Goal: Task Accomplishment & Management: Complete application form

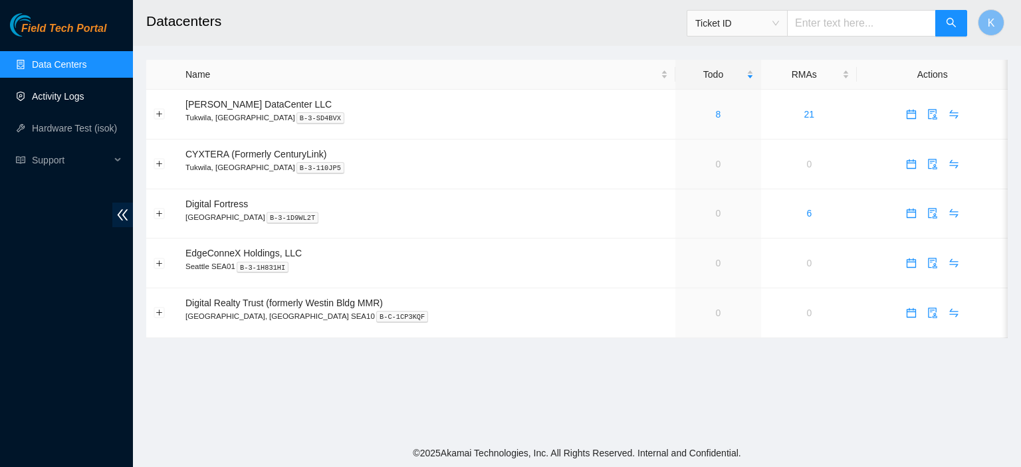
click at [58, 93] on link "Activity Logs" at bounding box center [58, 96] width 52 height 11
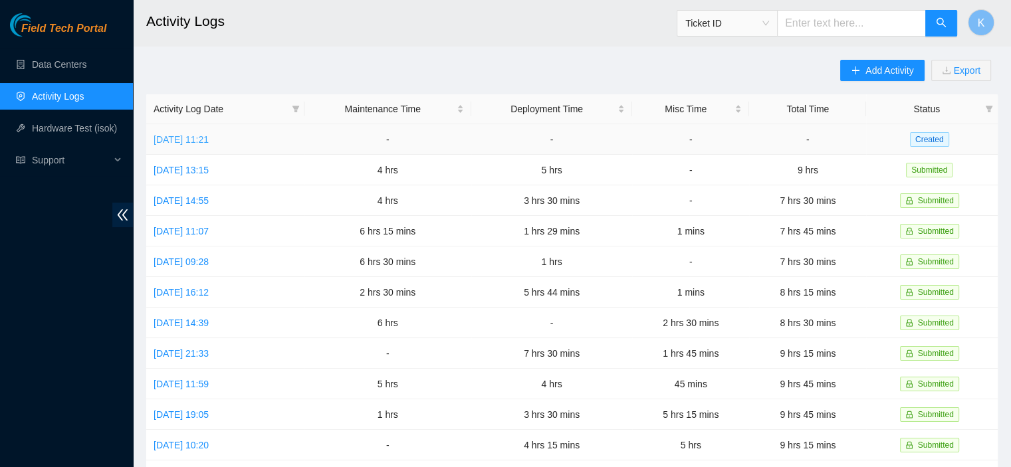
click at [194, 143] on link "[DATE] 11:21" at bounding box center [180, 139] width 55 height 11
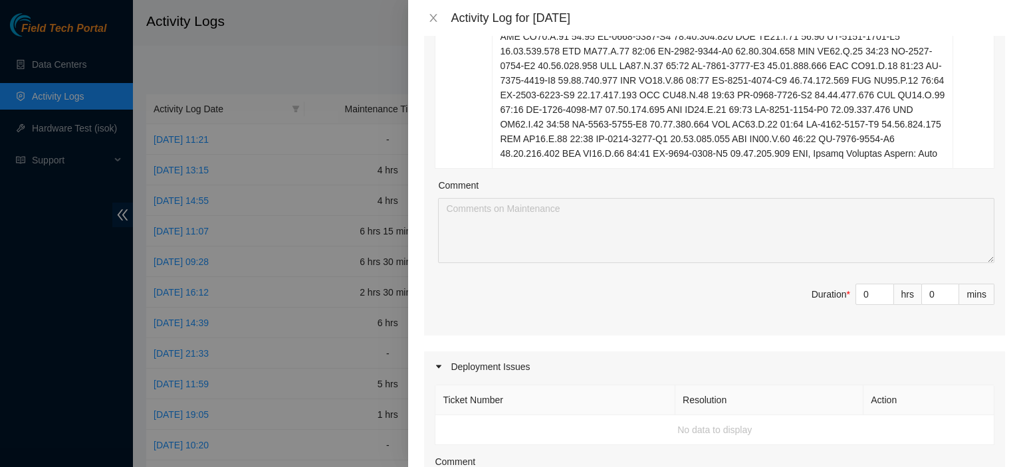
scroll to position [945, 0]
click at [880, 289] on span "Increase Value" at bounding box center [885, 288] width 15 height 12
type input "1"
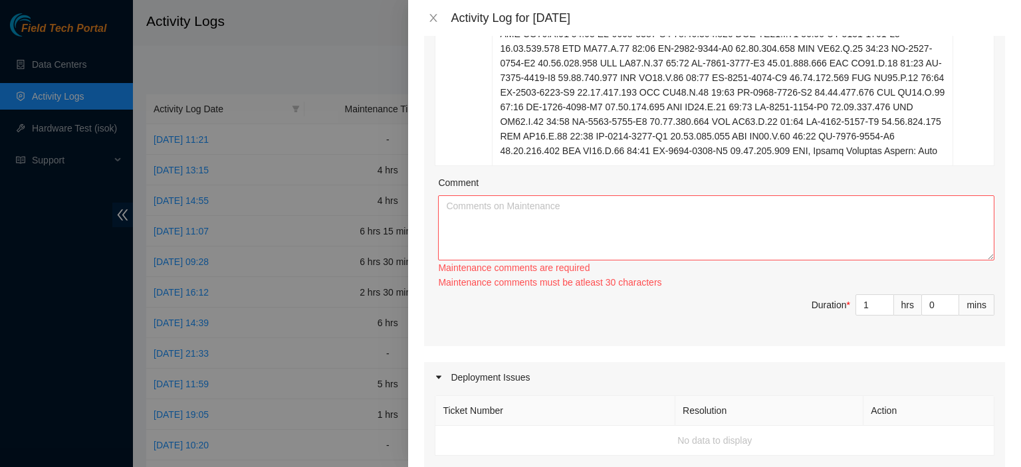
click at [879, 287] on div "Maintenance comments must be atleast 30 characters" at bounding box center [716, 282] width 556 height 15
click at [882, 298] on span "up" at bounding box center [886, 302] width 8 height 8
type input "2"
type input "3"
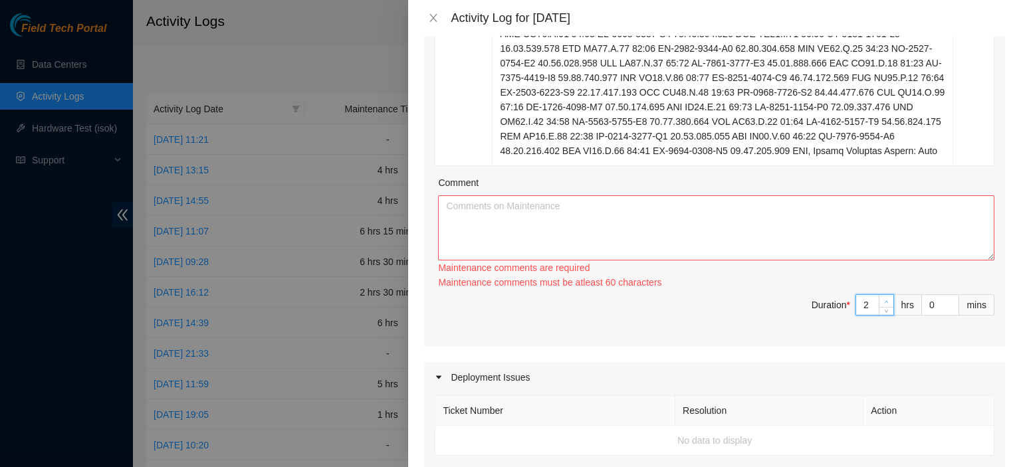
type input "3"
click at [882, 298] on span "up" at bounding box center [886, 302] width 8 height 8
type input "4"
click at [882, 298] on span "up" at bounding box center [886, 302] width 8 height 8
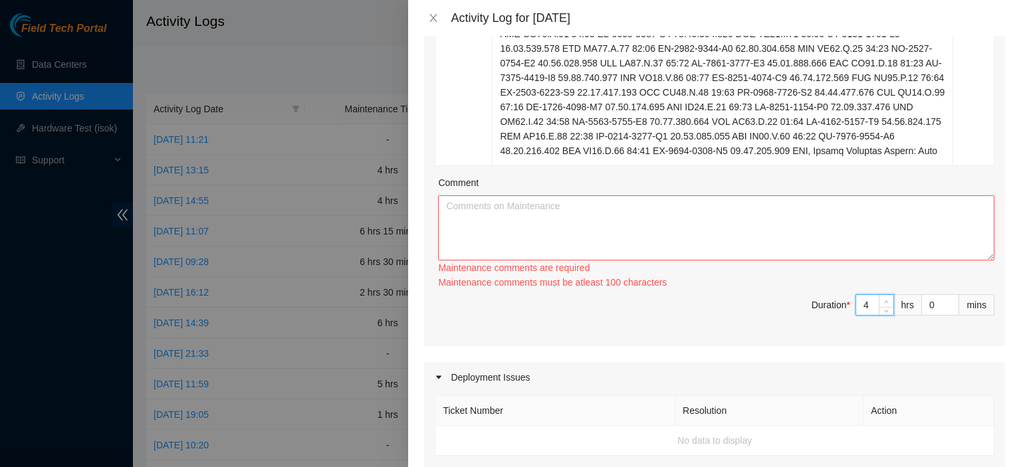
type input "5"
click at [882, 298] on span "up" at bounding box center [886, 302] width 8 height 8
click at [884, 300] on icon "up" at bounding box center [886, 302] width 5 height 5
type input "6"
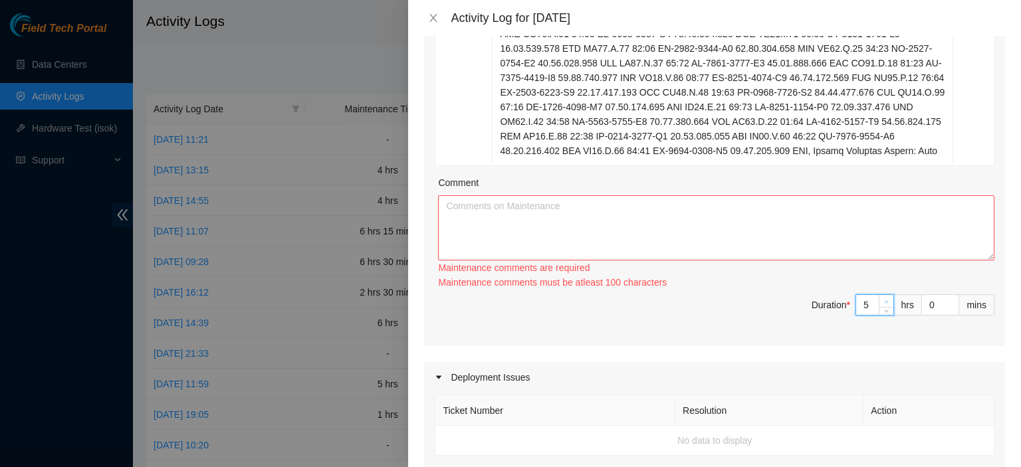
type input "6"
click at [947, 298] on span "up" at bounding box center [951, 302] width 8 height 8
type input "1"
type input "2"
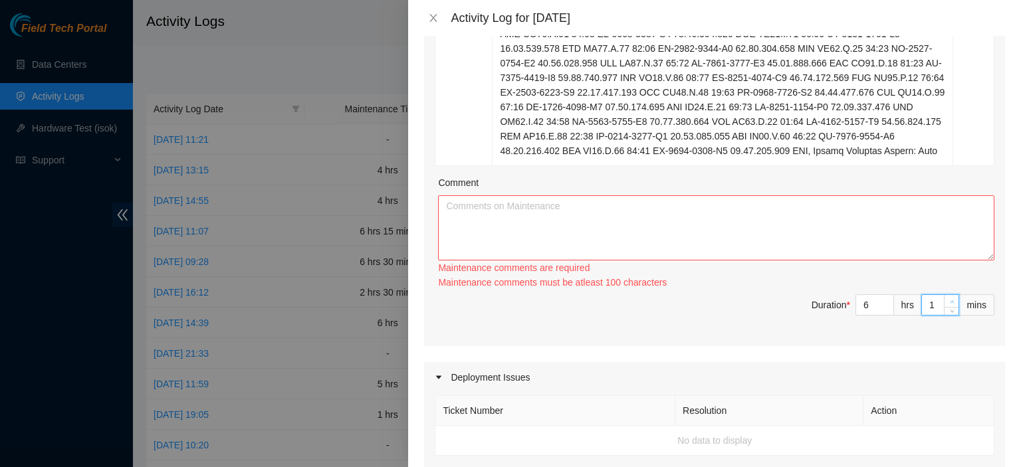
type input "2"
click at [947, 298] on span "up" at bounding box center [951, 302] width 8 height 8
type input "3"
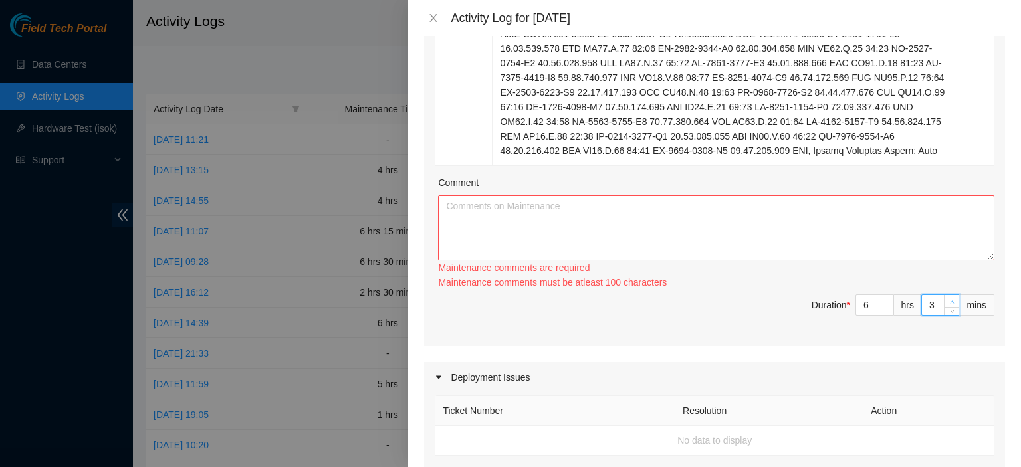
click at [947, 298] on span "up" at bounding box center [951, 302] width 8 height 8
type input "4"
click at [947, 298] on span "up" at bounding box center [951, 302] width 8 height 8
type input "5"
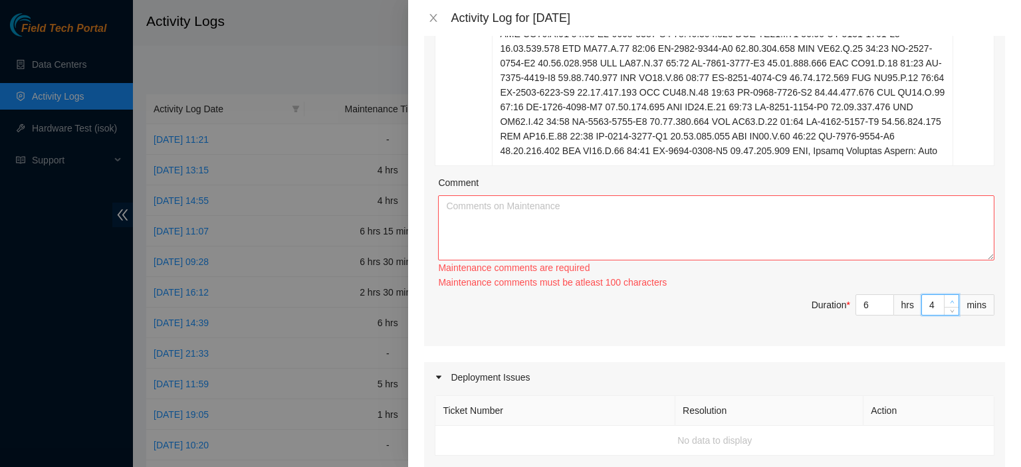
type input "5"
click at [947, 298] on span "up" at bounding box center [951, 302] width 8 height 8
type input "6"
type input "7"
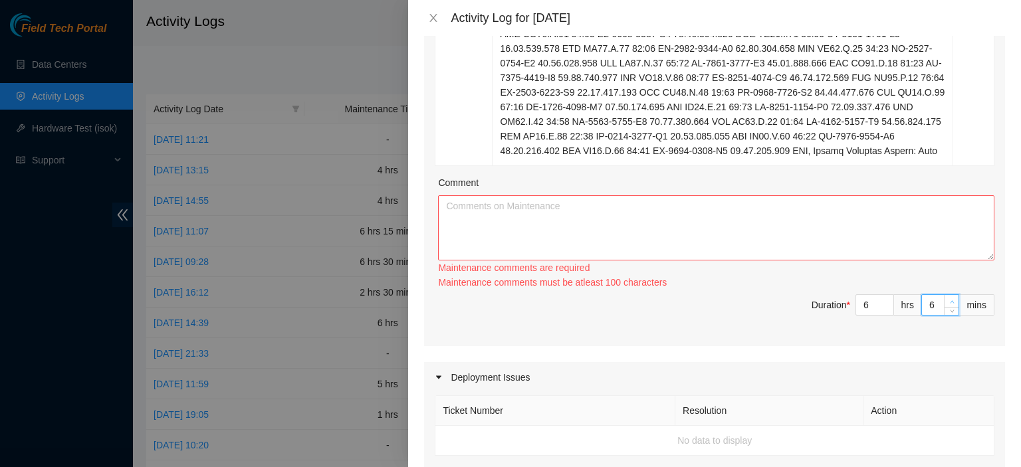
type input "7"
click at [947, 298] on span "up" at bounding box center [951, 302] width 8 height 8
type input "8"
click at [947, 298] on span "up" at bounding box center [951, 302] width 8 height 8
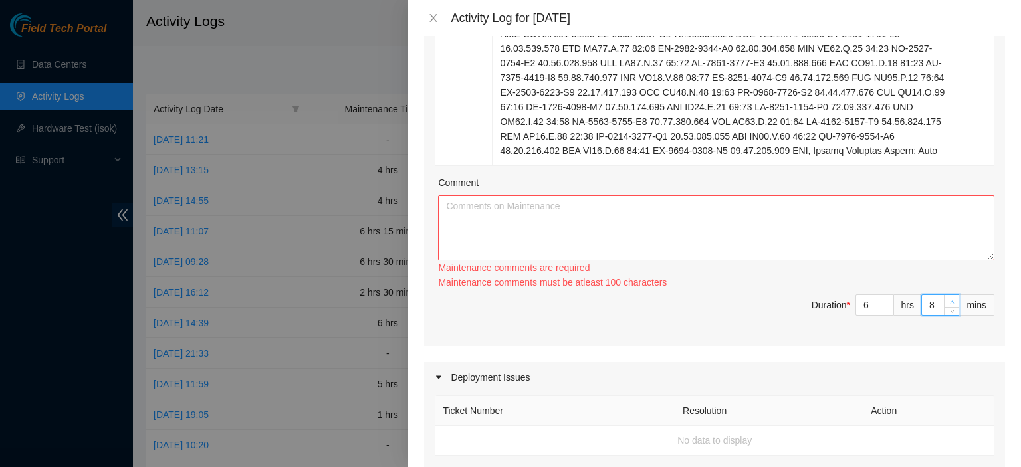
click at [947, 298] on span "up" at bounding box center [951, 302] width 8 height 8
type input "10"
click at [947, 298] on span "up" at bounding box center [951, 302] width 8 height 8
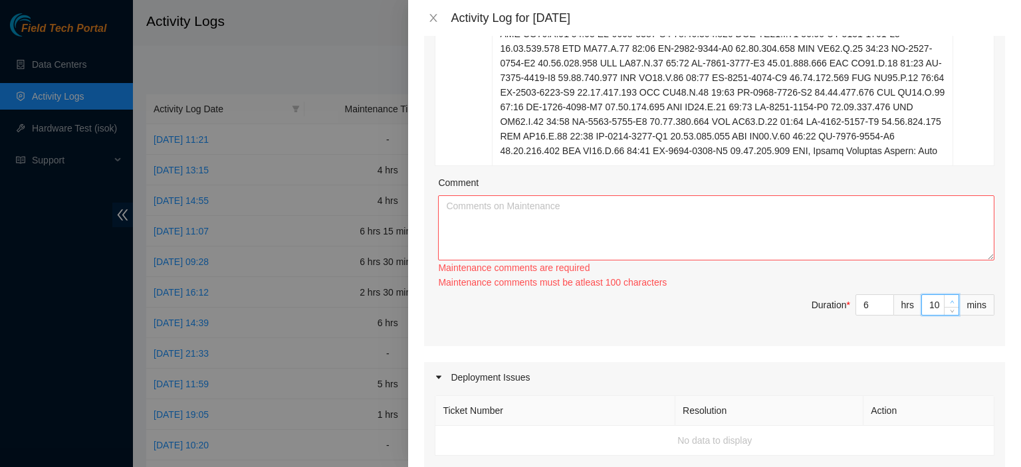
type input "11"
click at [947, 298] on span "up" at bounding box center [951, 302] width 8 height 8
type input "12"
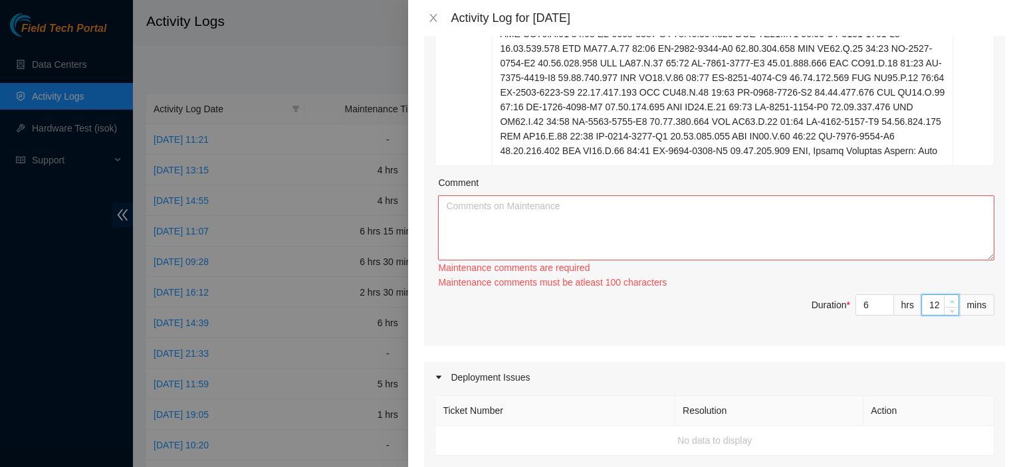
click at [947, 298] on span "up" at bounding box center [951, 302] width 8 height 8
type input "15"
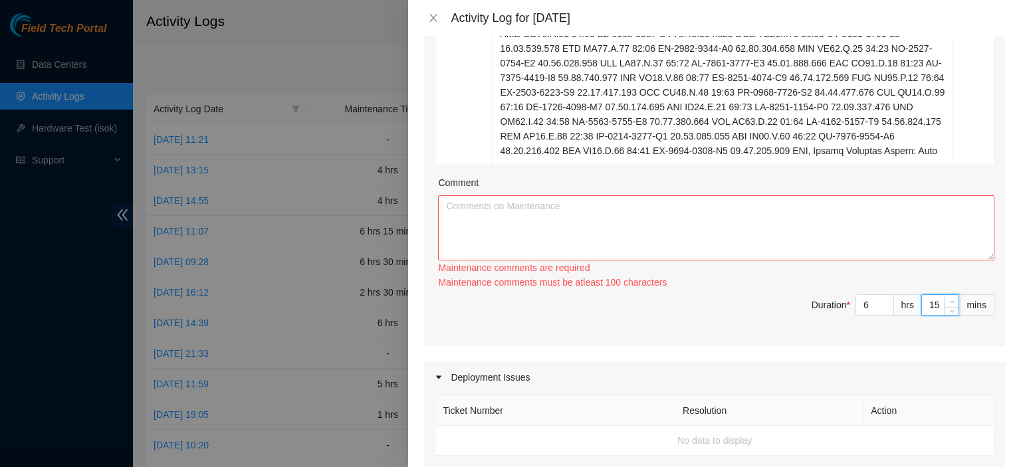
click at [947, 298] on span "up" at bounding box center [951, 302] width 8 height 8
type input "16"
type input "17"
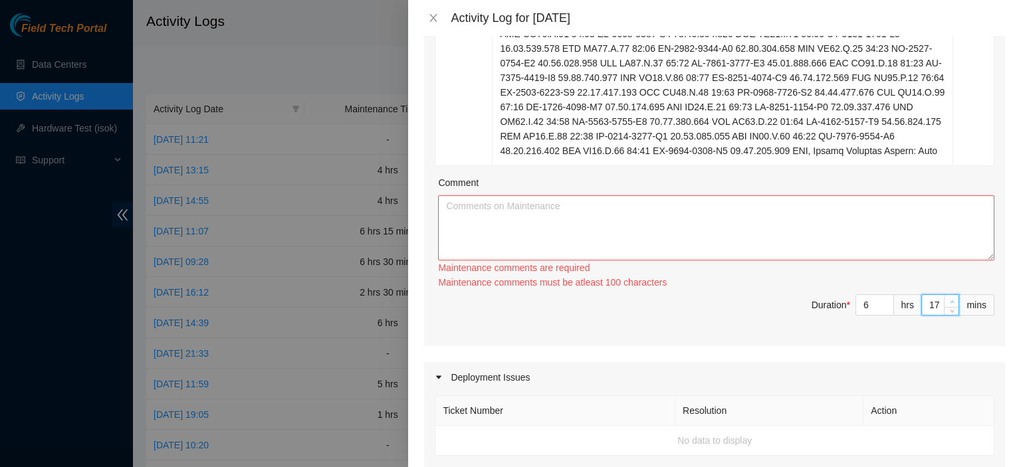
click at [947, 298] on span "up" at bounding box center [951, 302] width 8 height 8
type input "18"
click at [947, 298] on span "up" at bounding box center [951, 302] width 8 height 8
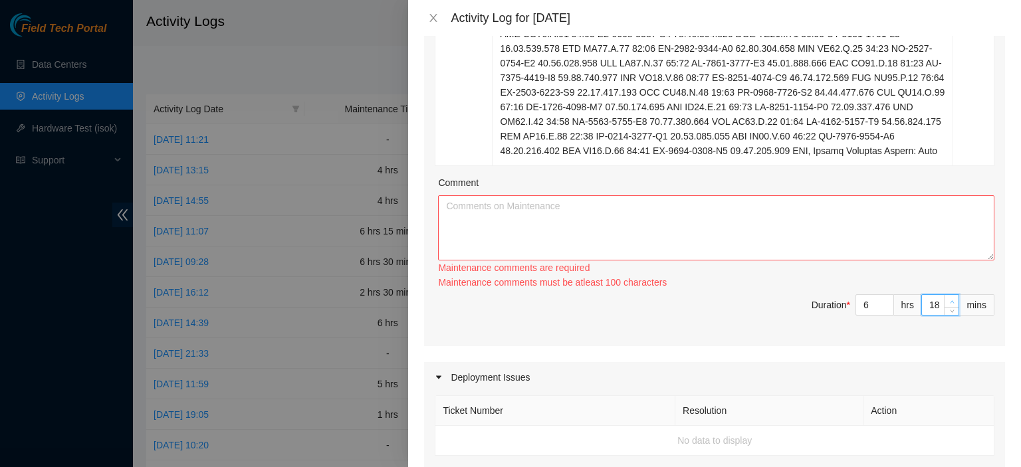
click at [947, 298] on span "up" at bounding box center [951, 302] width 8 height 8
type input "20"
type input "21"
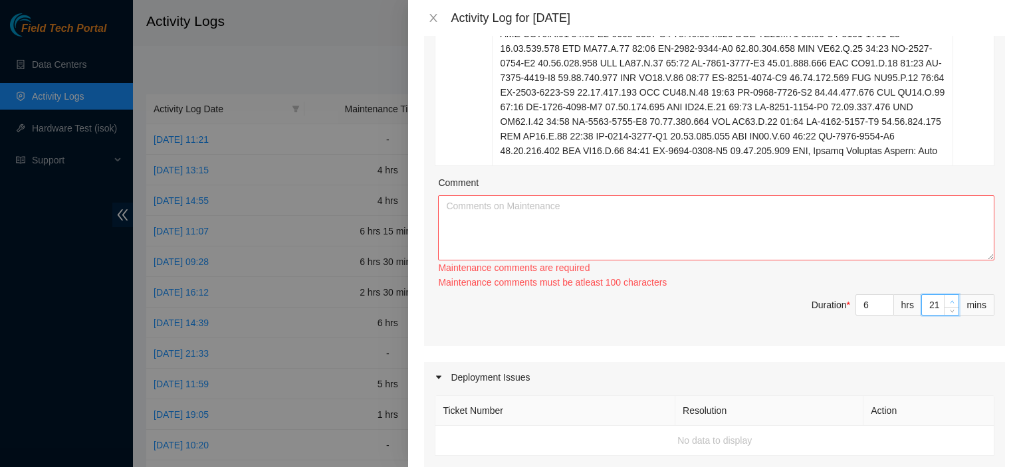
click at [947, 298] on span "up" at bounding box center [951, 302] width 8 height 8
type input "22"
click at [947, 298] on span "up" at bounding box center [951, 302] width 8 height 8
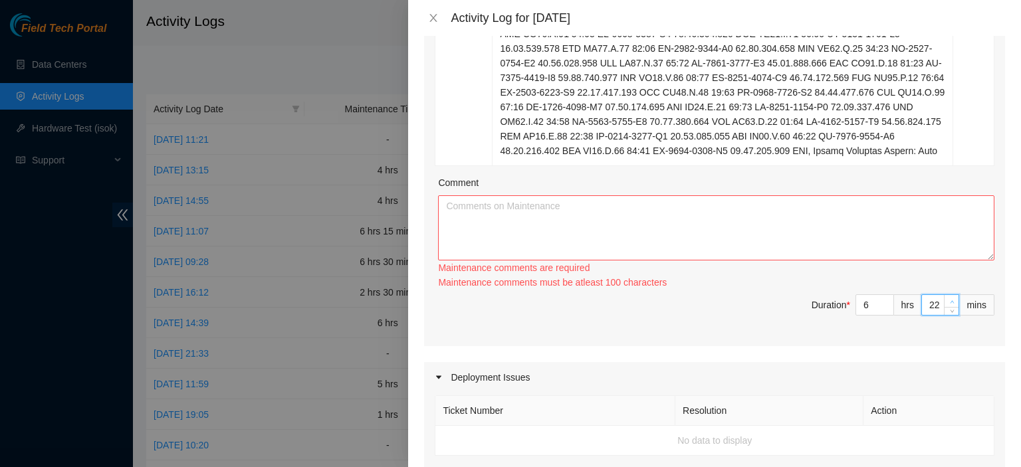
type input "24"
click at [947, 298] on span "up" at bounding box center [951, 302] width 8 height 8
type input "25"
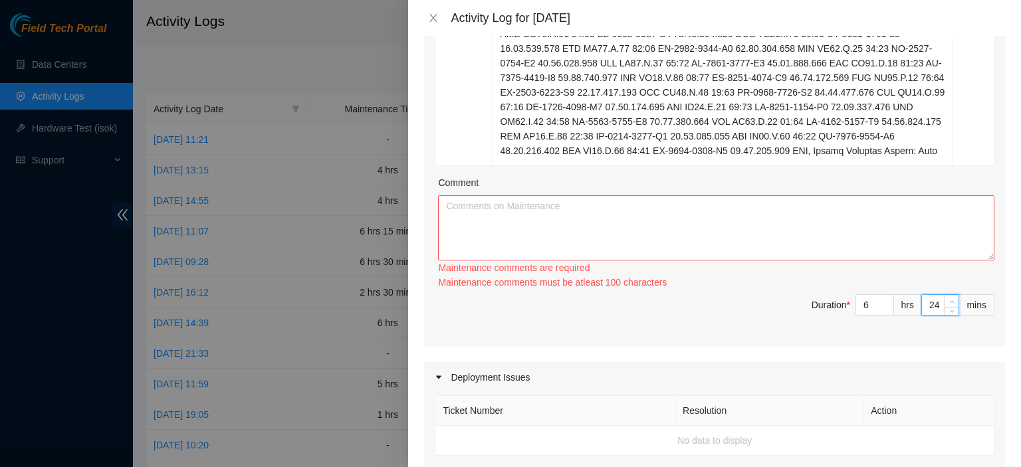
type input "25"
click at [947, 298] on span "up" at bounding box center [951, 302] width 8 height 8
type input "27"
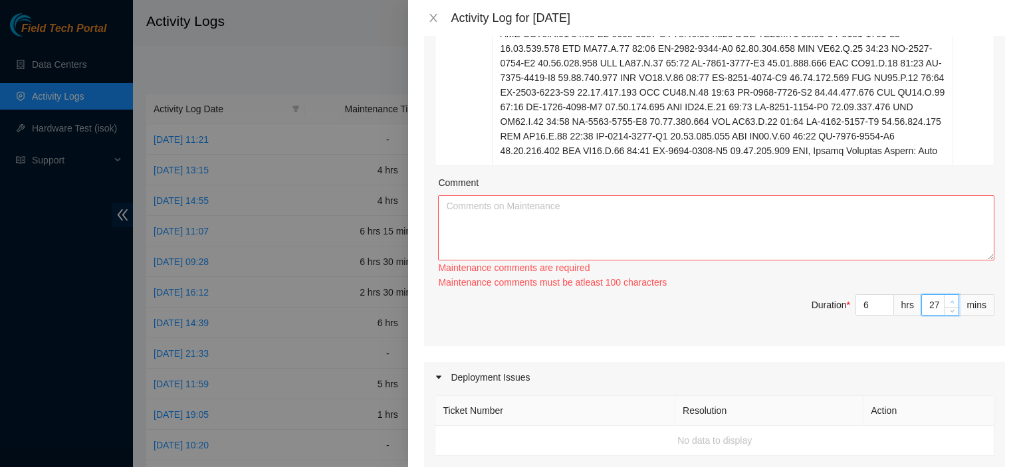
click at [947, 298] on span "up" at bounding box center [951, 302] width 8 height 8
type input "28"
type input "29"
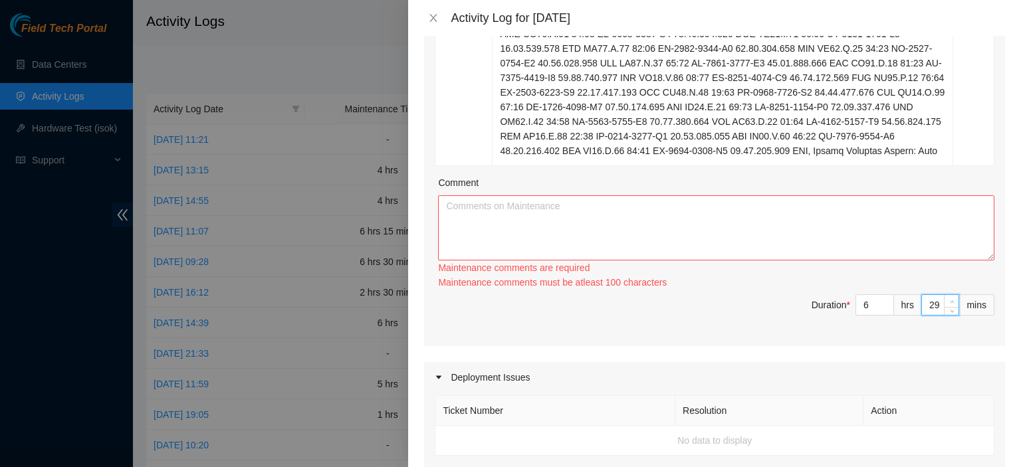
click at [947, 298] on span "up" at bounding box center [951, 302] width 8 height 8
type input "30"
click at [947, 298] on span "up" at bounding box center [951, 302] width 8 height 8
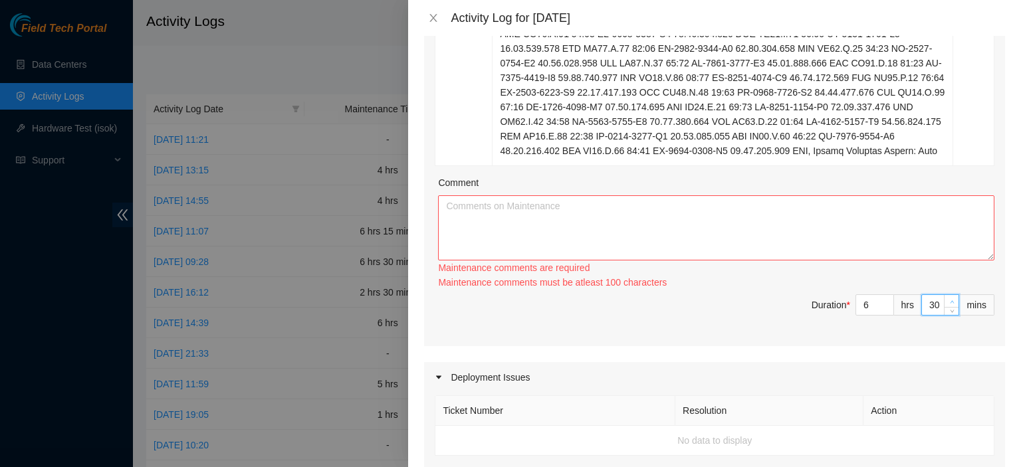
type input "31"
type input "32"
click at [947, 298] on span "up" at bounding box center [951, 302] width 8 height 8
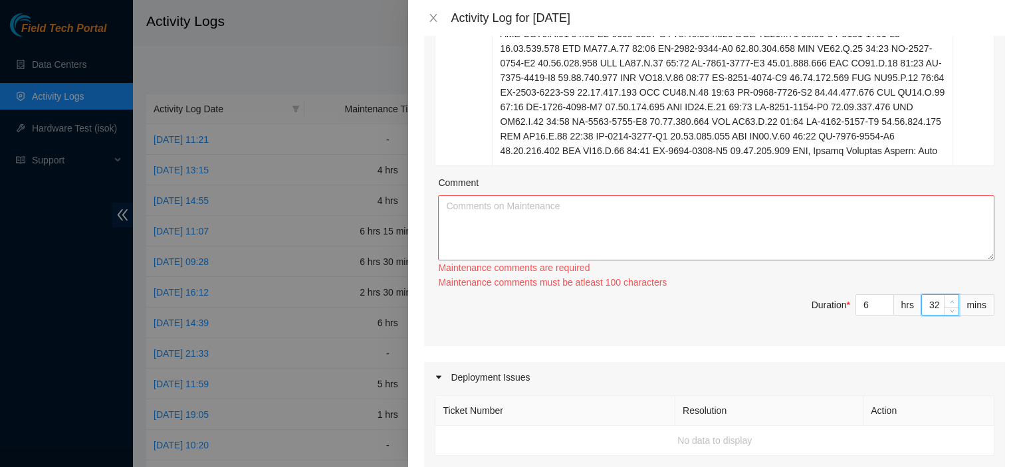
click at [947, 298] on span "up" at bounding box center [951, 302] width 8 height 8
type input "33"
type input "34"
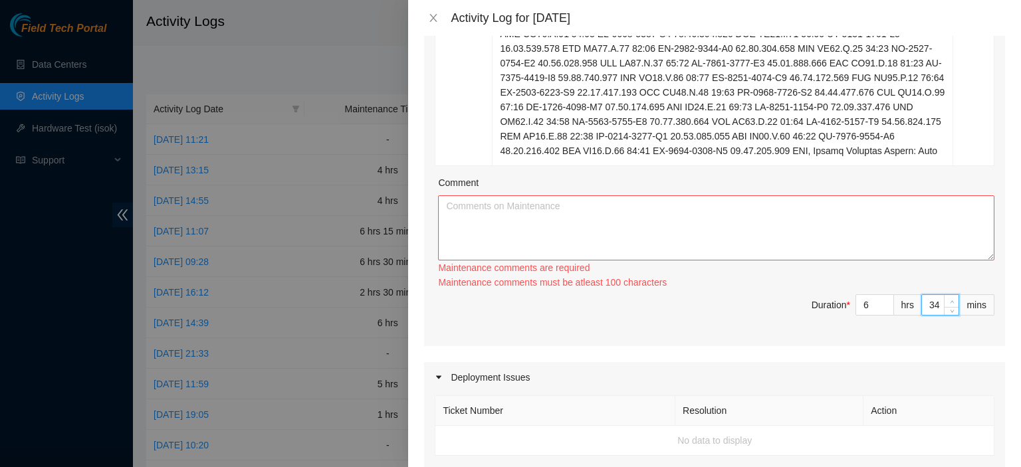
click at [947, 298] on span "up" at bounding box center [951, 302] width 8 height 8
type input "35"
click at [947, 298] on span "up" at bounding box center [951, 302] width 8 height 8
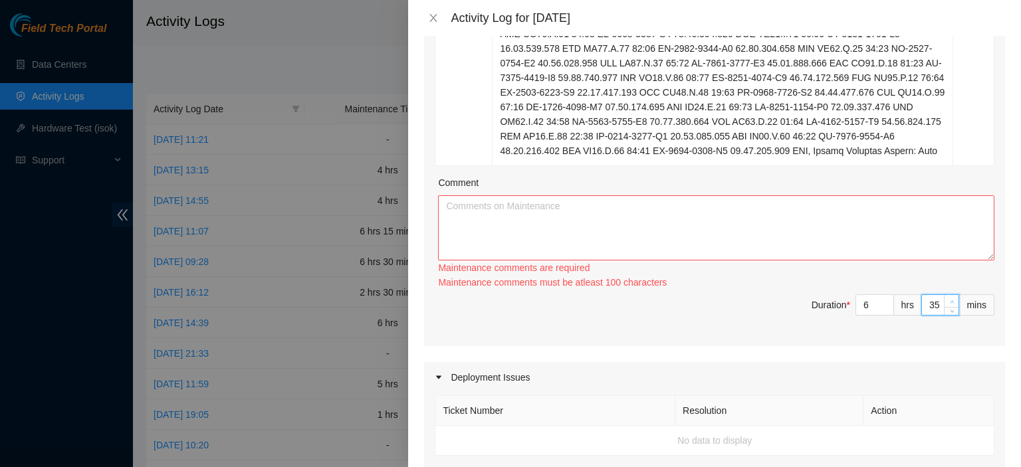
type input "36"
click at [947, 298] on span "up" at bounding box center [951, 302] width 8 height 8
type input "37"
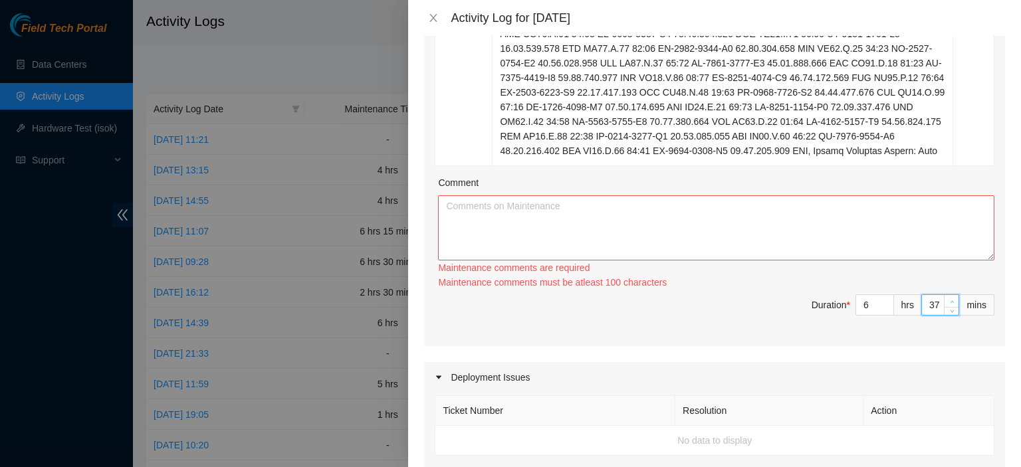
click at [947, 298] on span "up" at bounding box center [951, 302] width 8 height 8
type input "38"
type input "39"
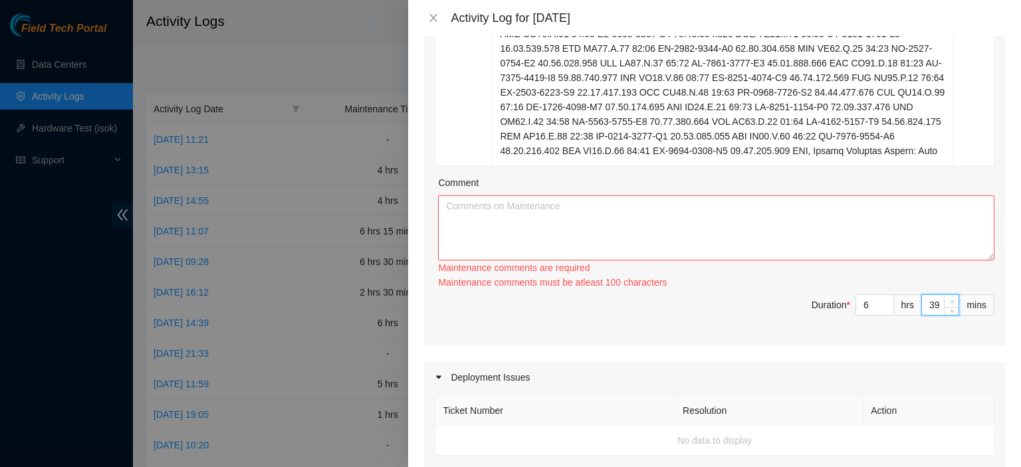
click at [947, 298] on span "up" at bounding box center [951, 302] width 8 height 8
type input "40"
type input "41"
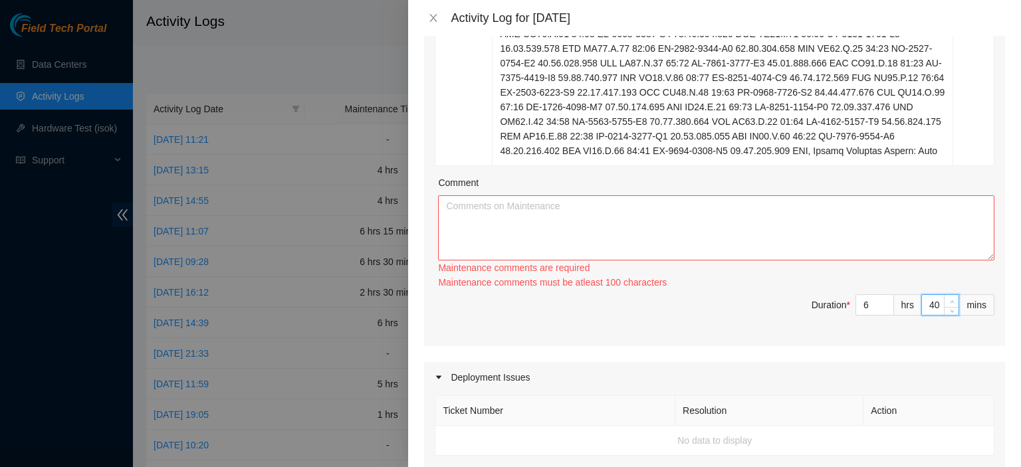
type input "41"
click at [947, 298] on span "up" at bounding box center [951, 302] width 8 height 8
type input "42"
click at [947, 298] on span "up" at bounding box center [951, 302] width 8 height 8
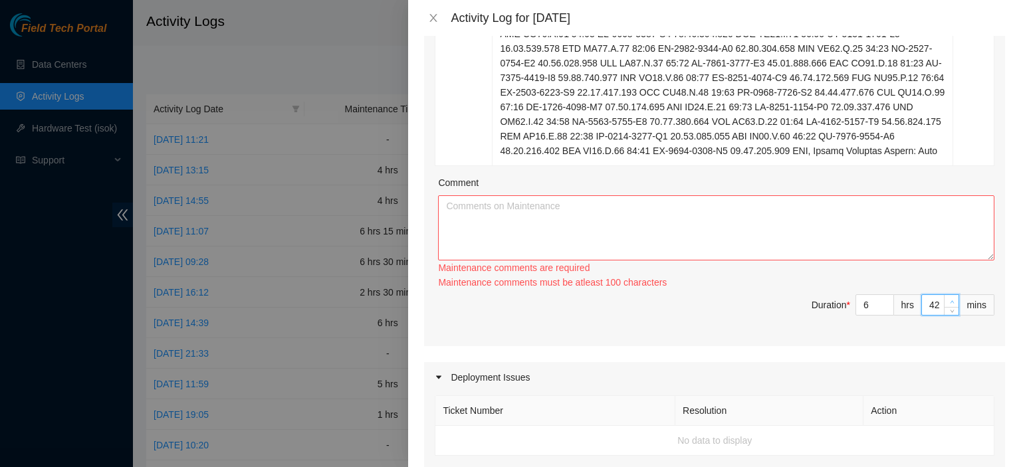
type input "43"
click at [947, 298] on span "up" at bounding box center [951, 302] width 8 height 8
type input "44"
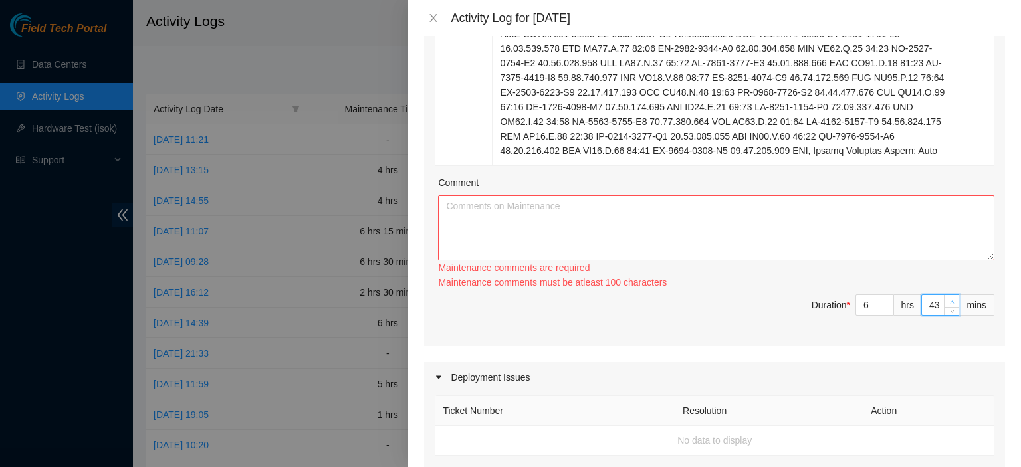
type input "44"
type input "45"
click at [947, 298] on span "up" at bounding box center [951, 302] width 8 height 8
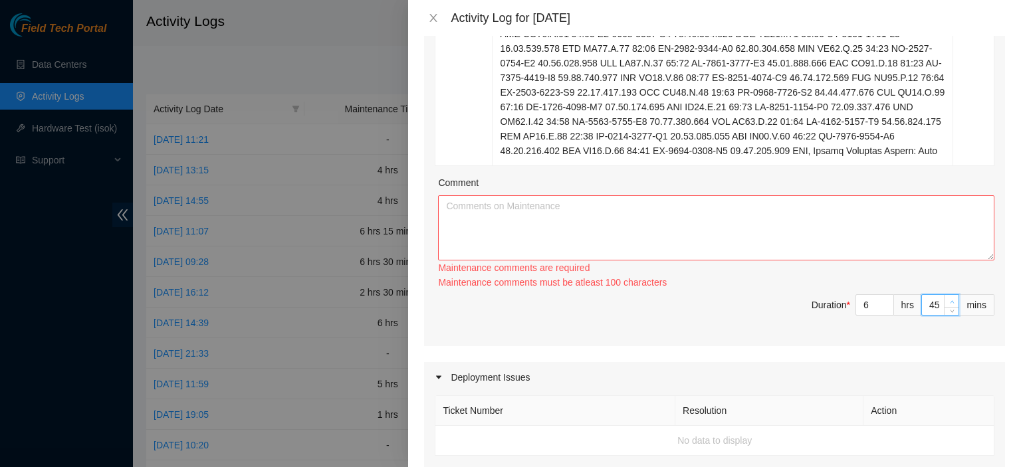
type input "46"
click at [947, 298] on span "up" at bounding box center [951, 302] width 8 height 8
type input "47"
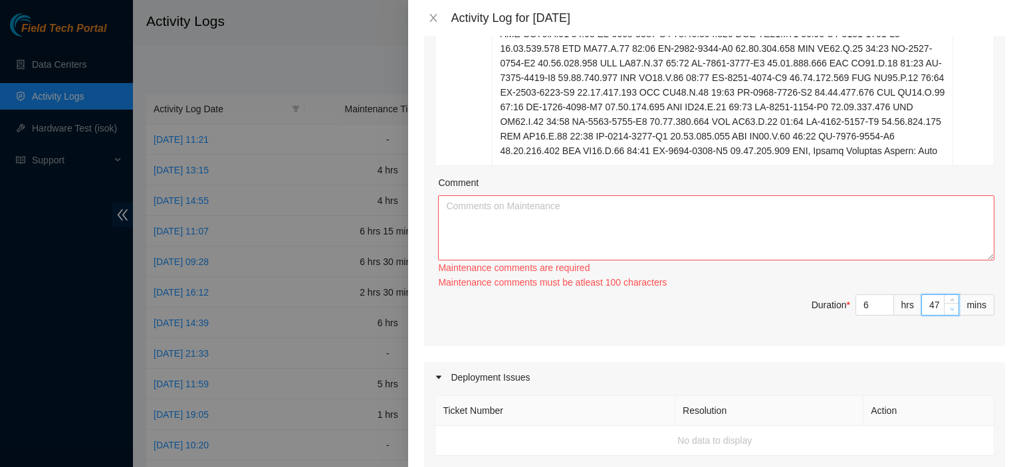
type input "46"
click at [949, 307] on icon "down" at bounding box center [951, 309] width 5 height 5
type input "45"
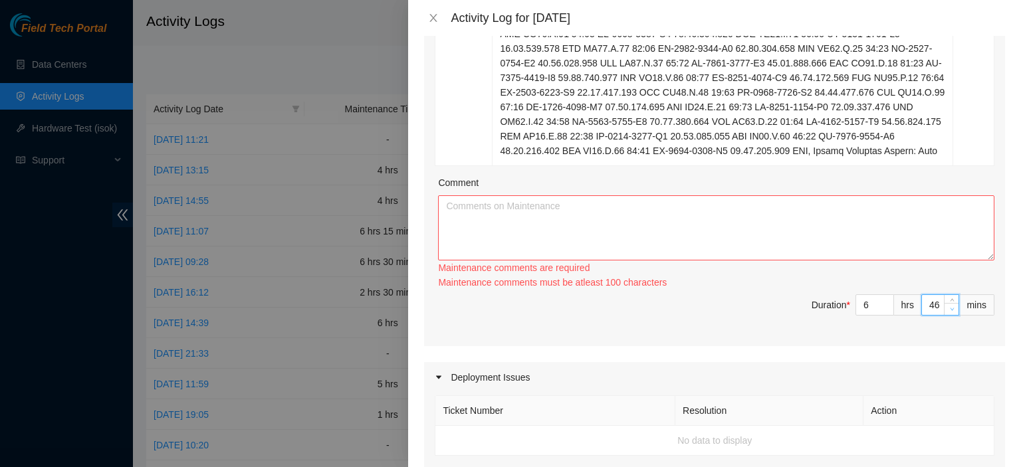
type input "45"
drag, startPoint x: 805, startPoint y: 228, endPoint x: 747, endPoint y: 173, distance: 79.9
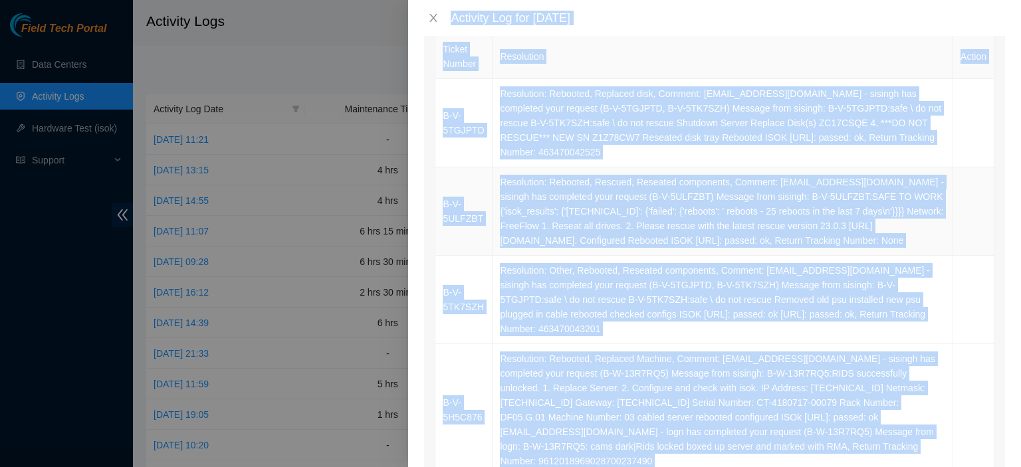
scroll to position [0, 0]
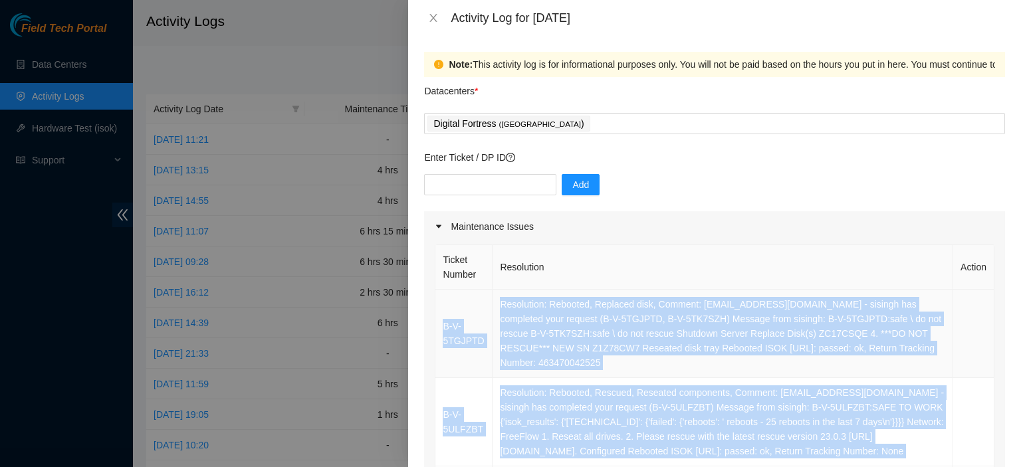
drag, startPoint x: 726, startPoint y: 151, endPoint x: 441, endPoint y: 324, distance: 333.6
copy tbody "B-V-5TGJPTD Resolution: Rebooted, Replaced disk, Comment: kbbyrne23@gmail.com -…"
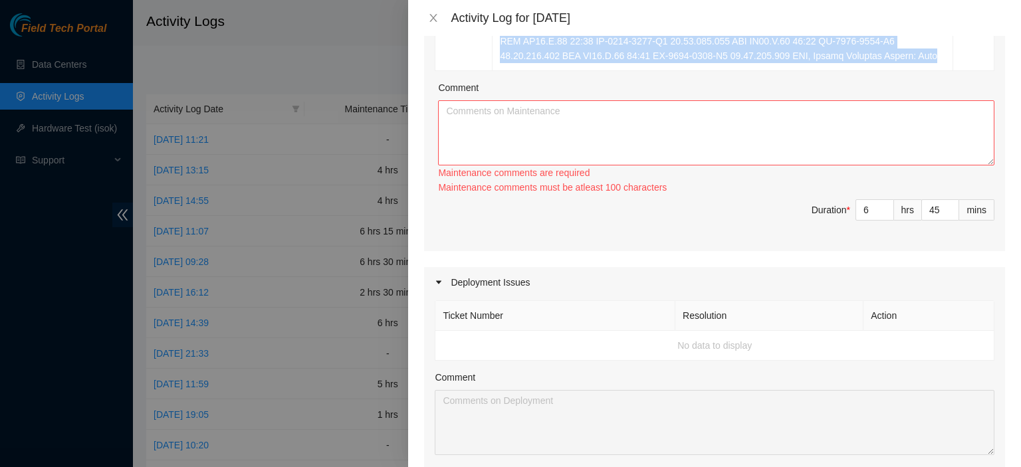
scroll to position [981, 0]
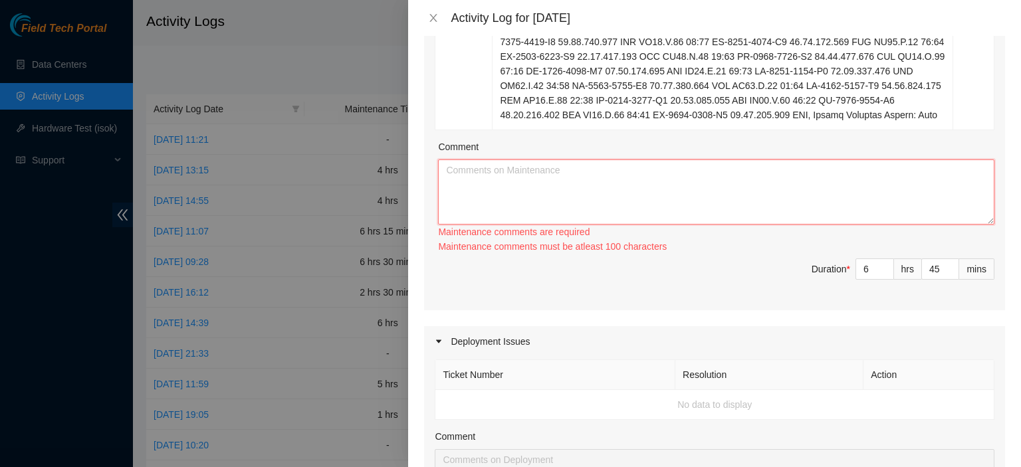
click at [532, 194] on textarea "Comment" at bounding box center [716, 191] width 556 height 65
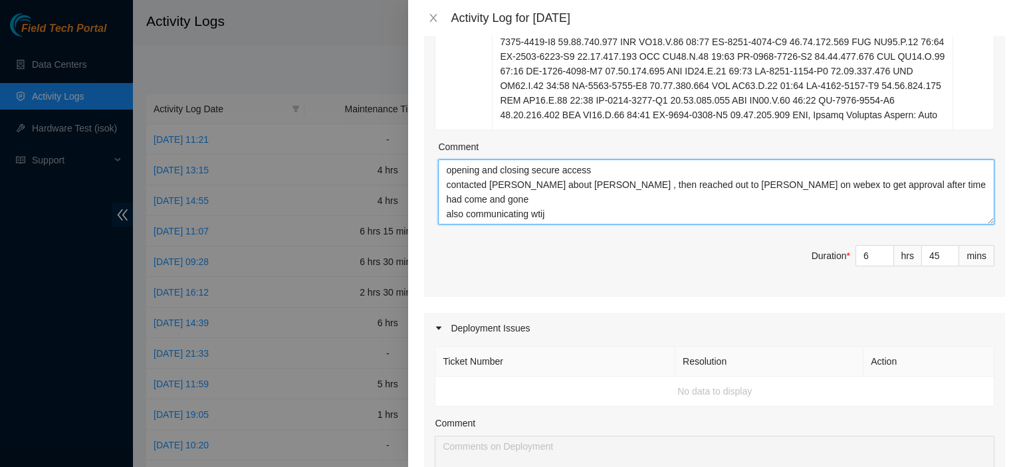
click at [540, 198] on textarea "opening and closing secure access contacted Sal about Essl , then reached out t…" at bounding box center [716, 191] width 556 height 65
click at [711, 217] on textarea "opening and closing secure access contacted Sal about Essl , then reached out t…" at bounding box center [716, 191] width 556 height 65
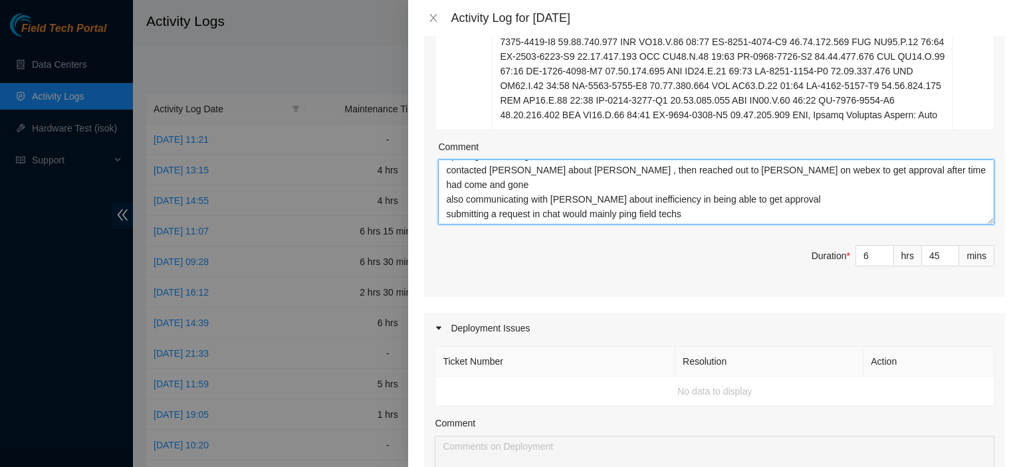
paste textarea "B-V-5TGJPTD Resolution: Rebooted, Replaced disk, Comment: kbbyrne23@gmail.com -…"
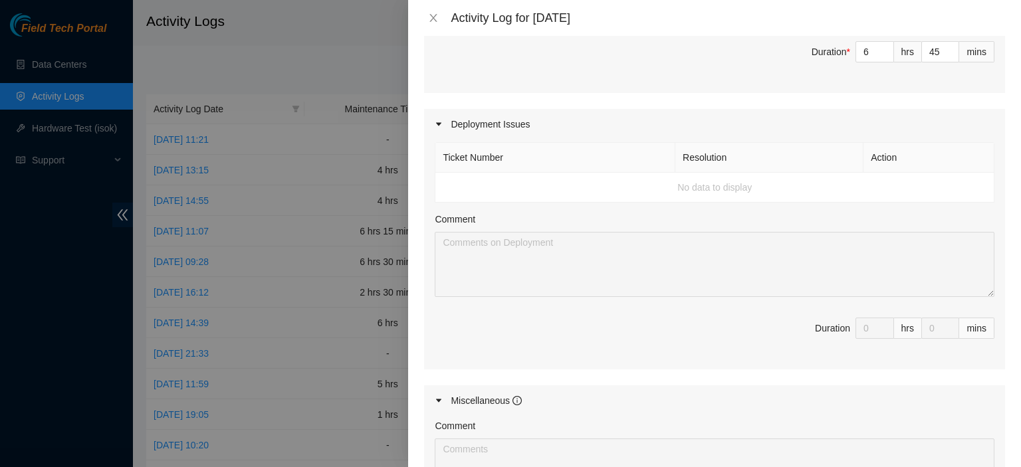
scroll to position [1177, 0]
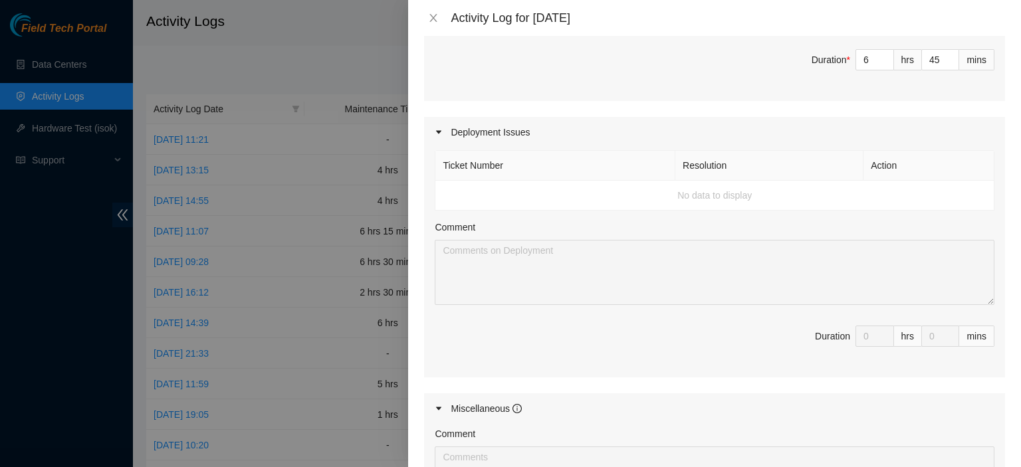
click at [747, 189] on td "No data to display" at bounding box center [714, 196] width 559 height 30
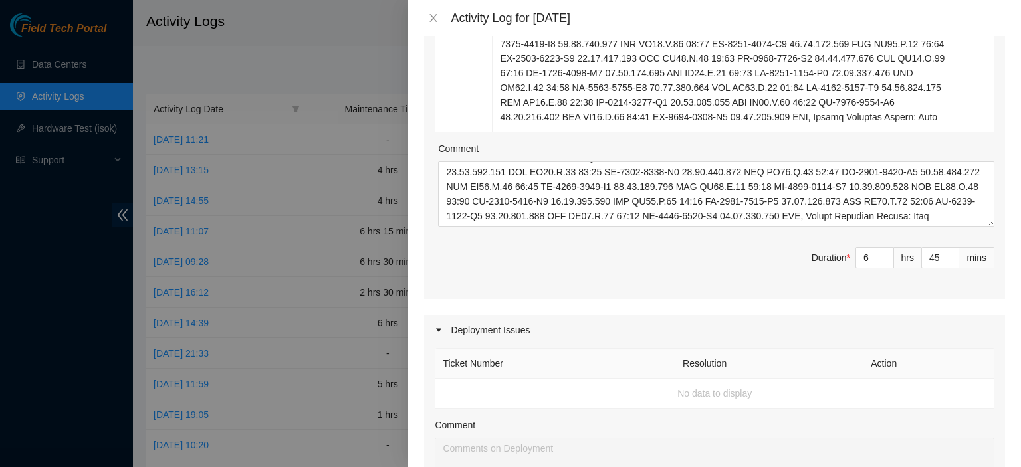
scroll to position [975, 0]
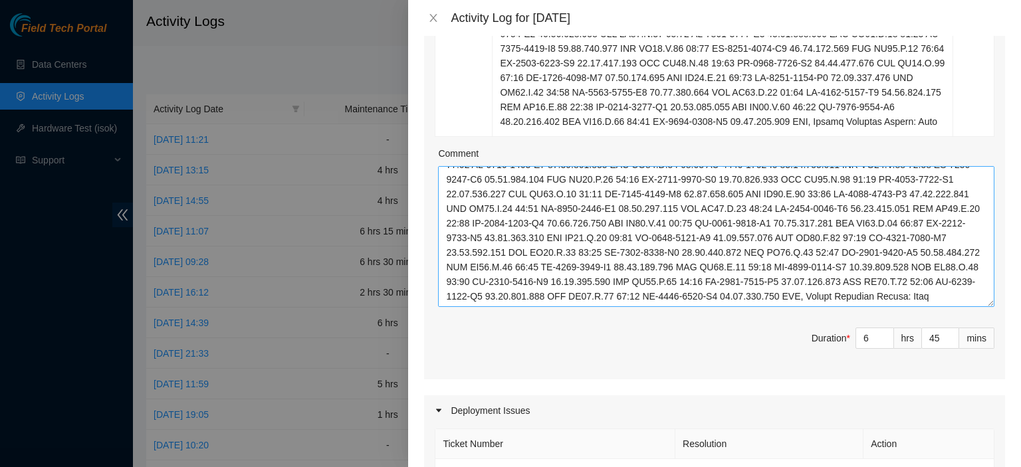
drag, startPoint x: 979, startPoint y: 226, endPoint x: 979, endPoint y: 303, distance: 77.1
click at [979, 303] on textarea "Comment" at bounding box center [716, 236] width 556 height 141
click at [514, 413] on div "Deployment Issues" at bounding box center [714, 411] width 581 height 31
click at [517, 411] on div "Deployment Issues" at bounding box center [714, 411] width 581 height 31
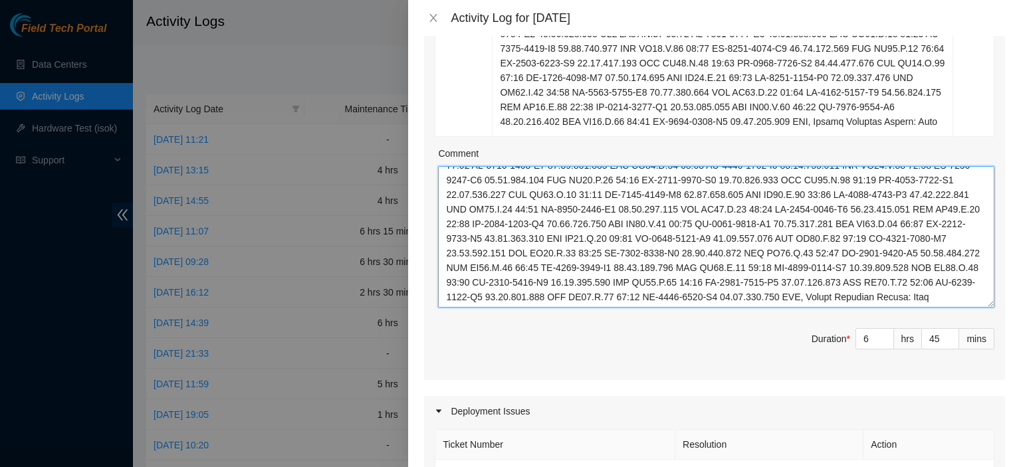
click at [588, 296] on textarea "Comment" at bounding box center [716, 237] width 556 height 142
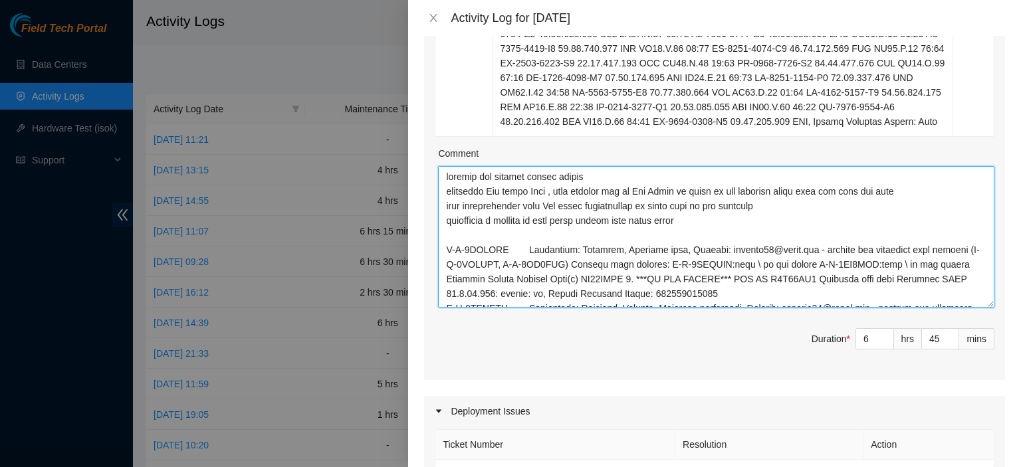
click at [444, 176] on textarea "Comment" at bounding box center [716, 237] width 556 height 142
click at [451, 178] on textarea "Comment" at bounding box center [716, 237] width 556 height 142
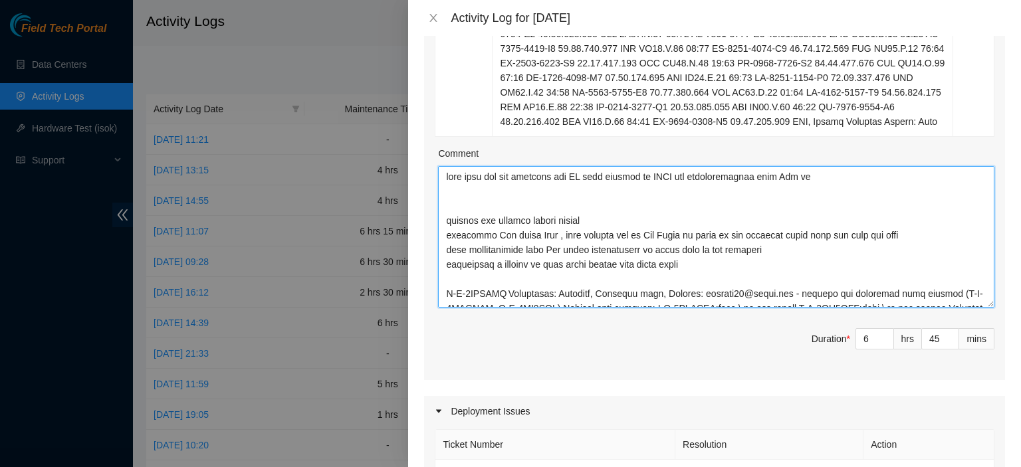
drag, startPoint x: 521, startPoint y: 264, endPoint x: 643, endPoint y: 244, distance: 123.2
click at [643, 244] on textarea "Comment" at bounding box center [716, 237] width 556 height 142
click at [734, 167] on textarea "Comment" at bounding box center [716, 237] width 556 height 142
click at [832, 178] on textarea "Comment" at bounding box center [716, 237] width 556 height 142
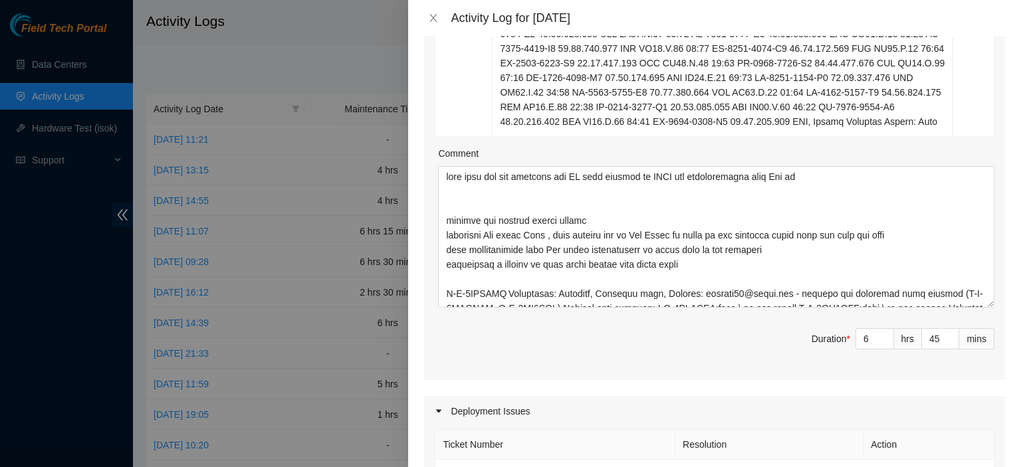
click at [664, 359] on span "Duration * 6 hrs 45 mins" at bounding box center [714, 346] width 559 height 37
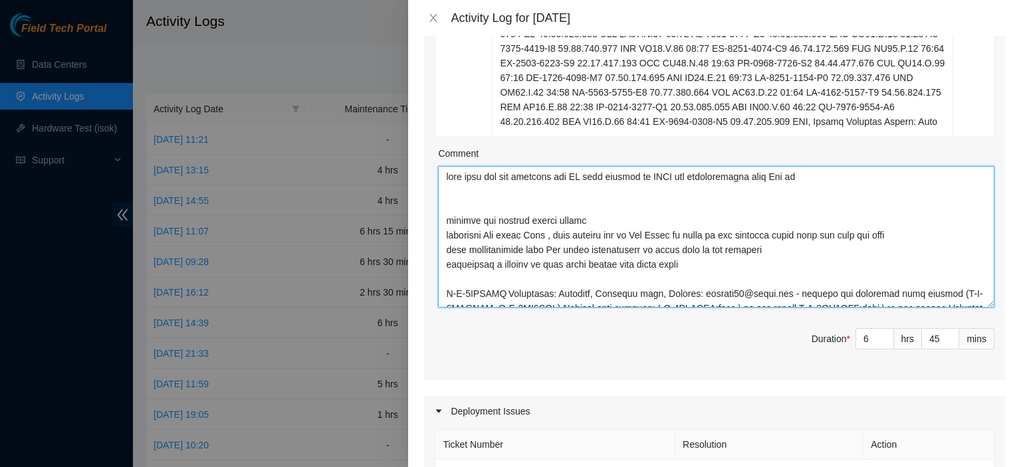
click at [813, 177] on textarea "Comment" at bounding box center [716, 237] width 556 height 142
click at [925, 177] on textarea "Comment" at bounding box center [716, 237] width 556 height 142
type textarea "cant fill out log properly did DP work picking up OTDR and communication with T…"
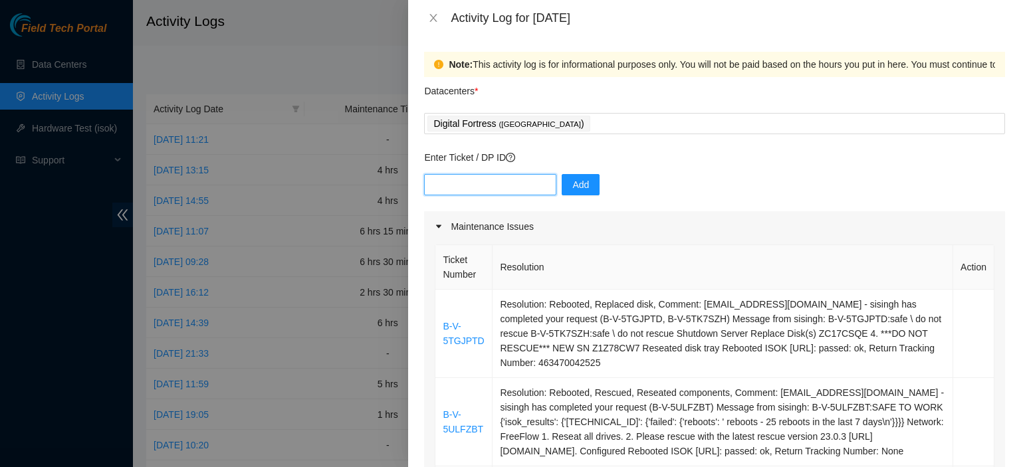
click at [463, 189] on input "text" at bounding box center [490, 184] width 132 height 21
paste input "DP70131"
type input "DP70131"
click at [572, 187] on span "Add" at bounding box center [580, 184] width 17 height 15
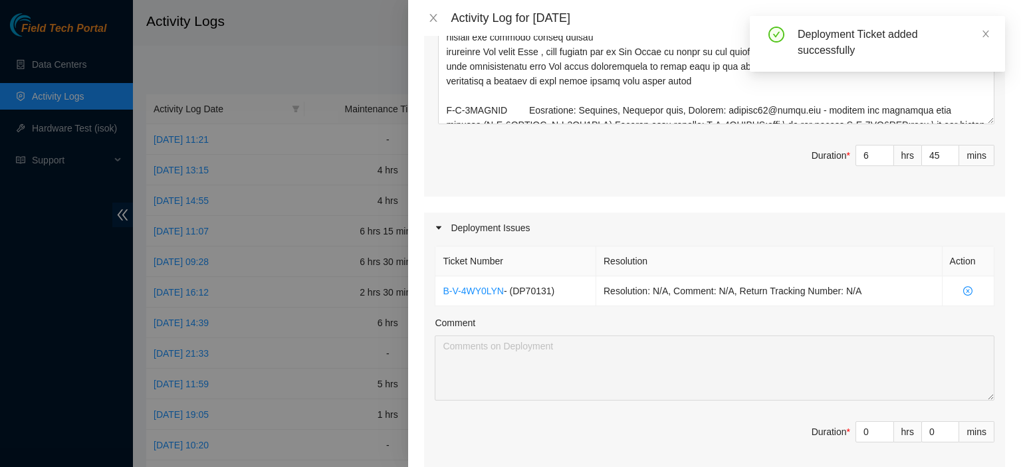
scroll to position [1173, 0]
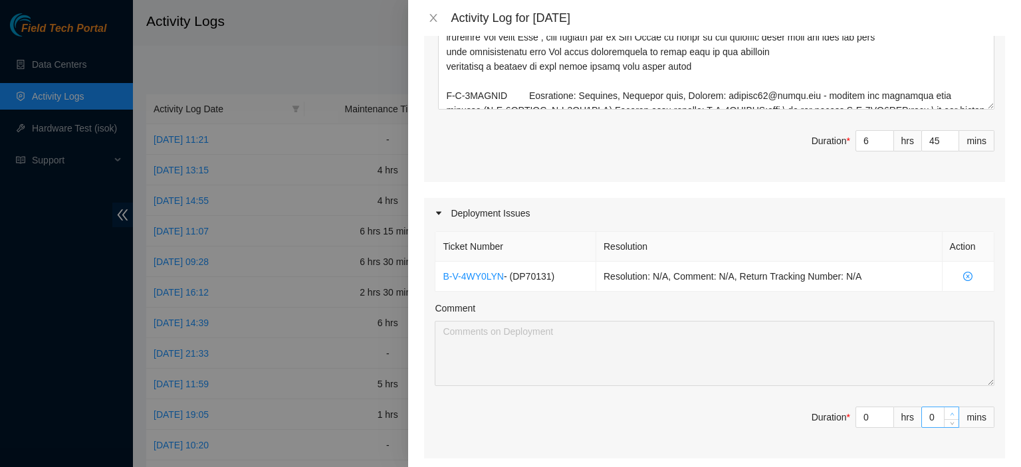
click at [947, 410] on span "up" at bounding box center [951, 414] width 8 height 8
type input "1"
type input "46"
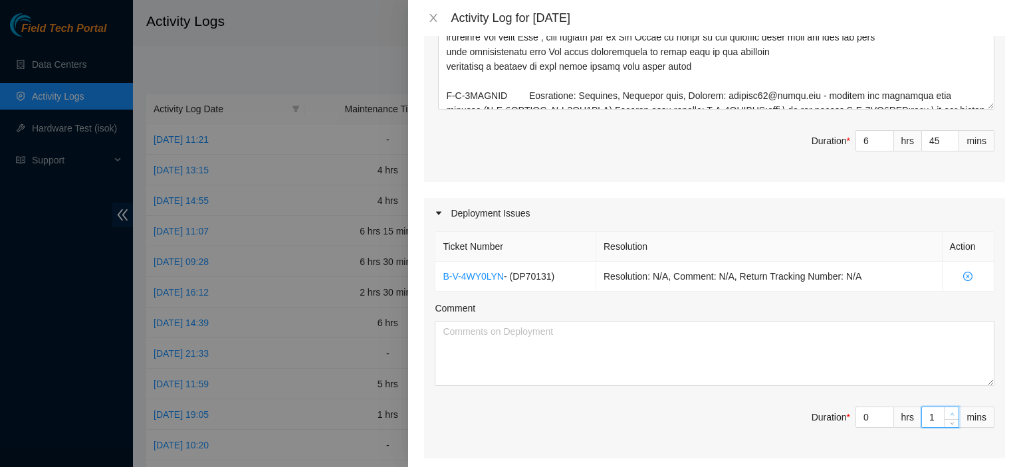
click at [947, 410] on span "up" at bounding box center [951, 414] width 8 height 8
type input "2"
type input "47"
type input "3"
type input "48"
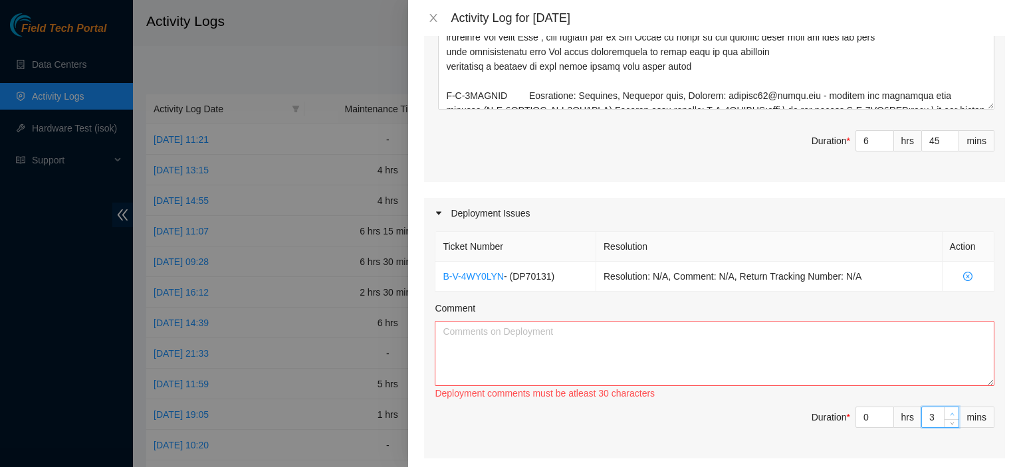
click at [947, 410] on span "up" at bounding box center [951, 414] width 8 height 8
type input "4"
type input "49"
click at [947, 410] on span "up" at bounding box center [951, 414] width 8 height 8
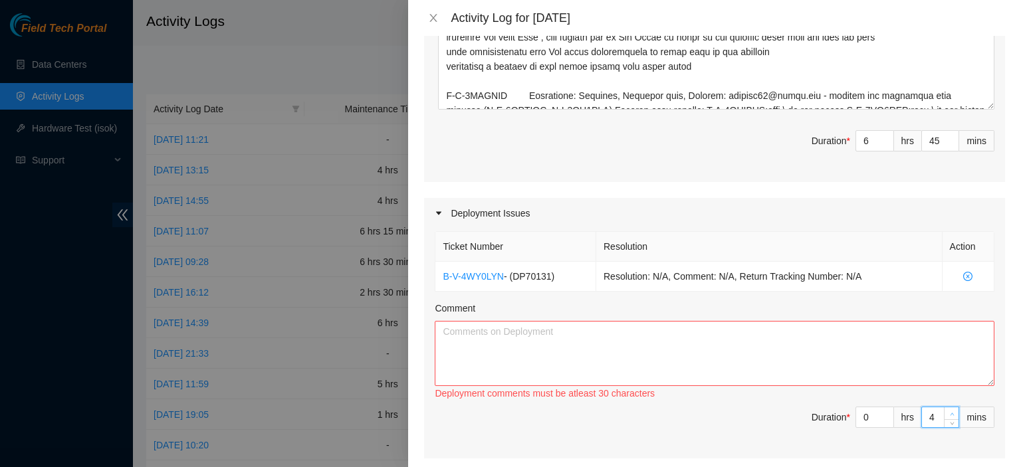
click at [947, 410] on span "up" at bounding box center [951, 414] width 8 height 8
type input "9"
type input "54"
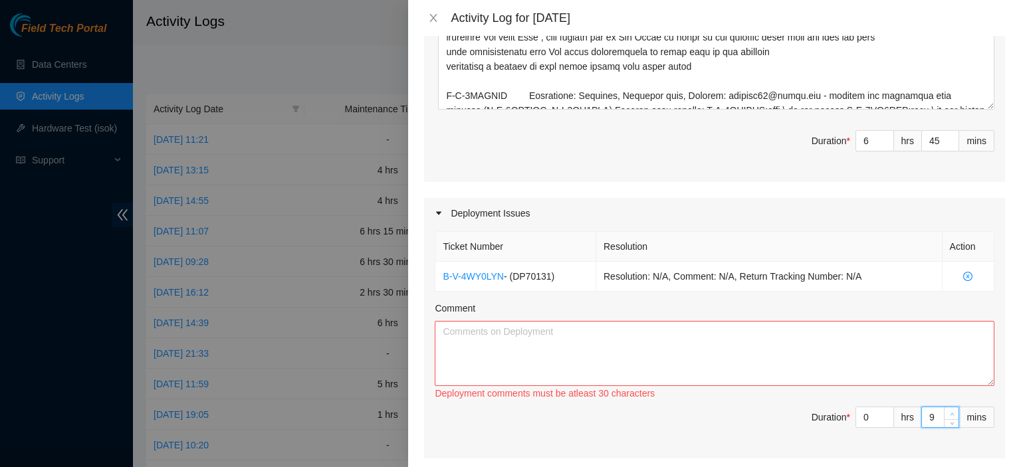
click at [947, 410] on span "up" at bounding box center [951, 414] width 8 height 8
type input "10"
type input "55"
click at [947, 410] on span "up" at bounding box center [951, 414] width 8 height 8
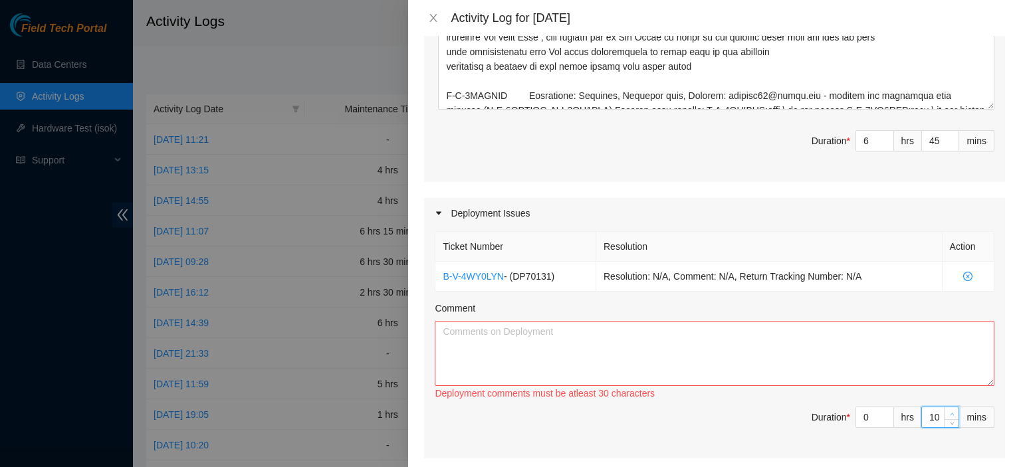
type input "11"
type input "56"
type input "12"
type input "57"
click at [947, 410] on span "up" at bounding box center [951, 414] width 8 height 8
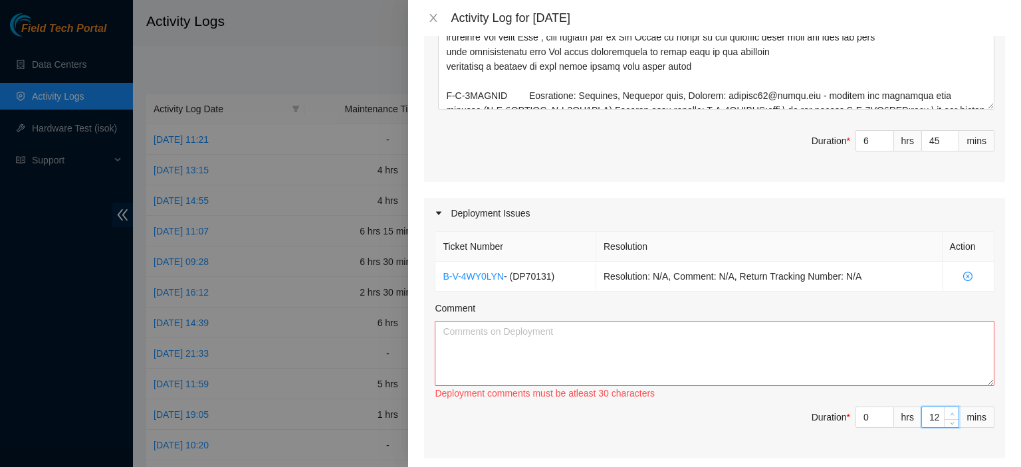
click at [947, 410] on span "up" at bounding box center [951, 414] width 8 height 8
type input "13"
type input "58"
type input "14"
type input "59"
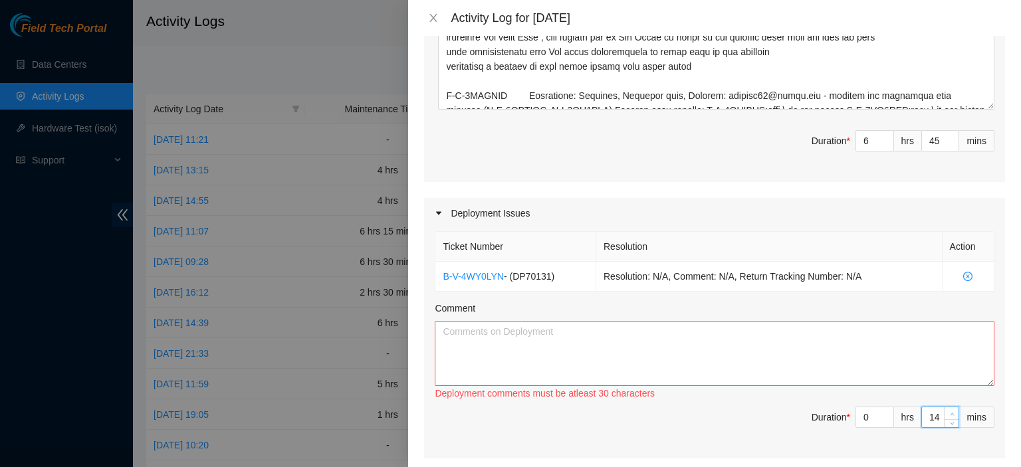
click at [947, 410] on span "up" at bounding box center [951, 414] width 8 height 8
type input "15"
type input "7"
type input "0"
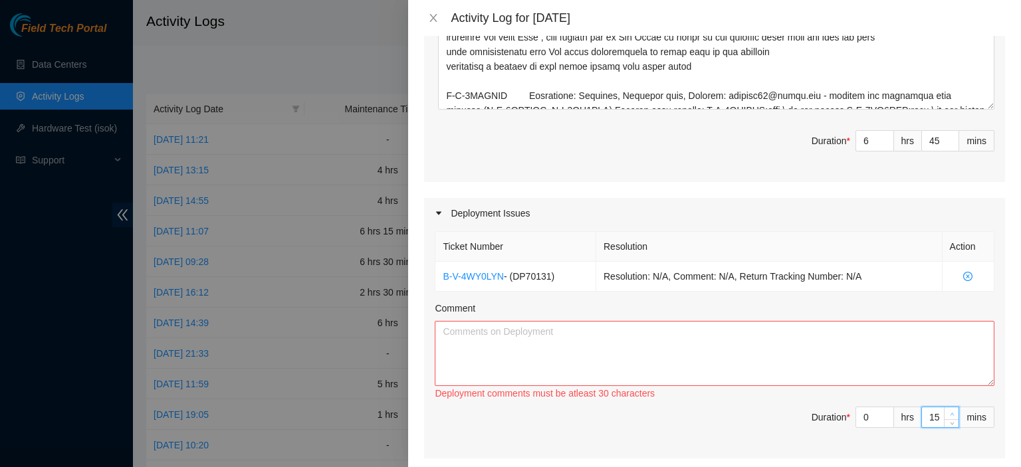
click at [947, 410] on span "up" at bounding box center [951, 414] width 8 height 8
type input "16"
type input "1"
click at [947, 410] on span "up" at bounding box center [951, 414] width 8 height 8
type input "17"
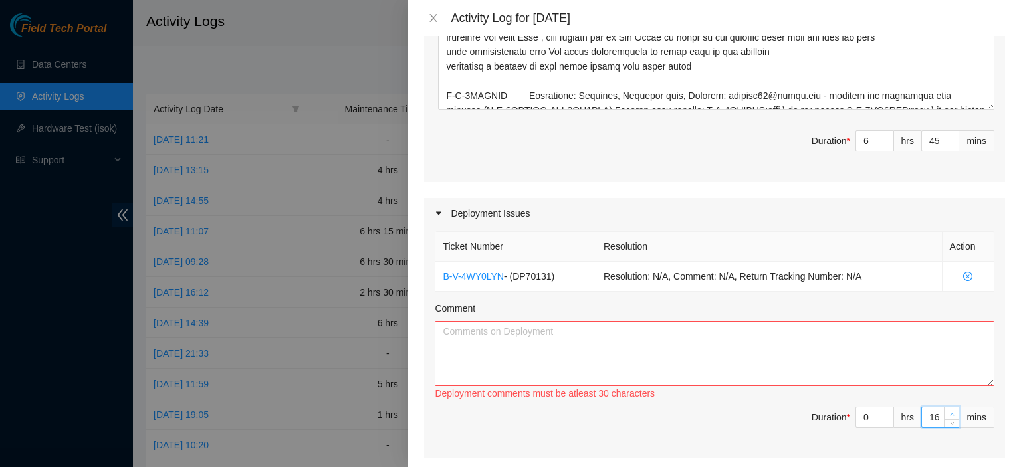
type input "2"
click at [947, 410] on span "up" at bounding box center [951, 414] width 8 height 8
type input "18"
type input "3"
click at [947, 410] on span "up" at bounding box center [951, 414] width 8 height 8
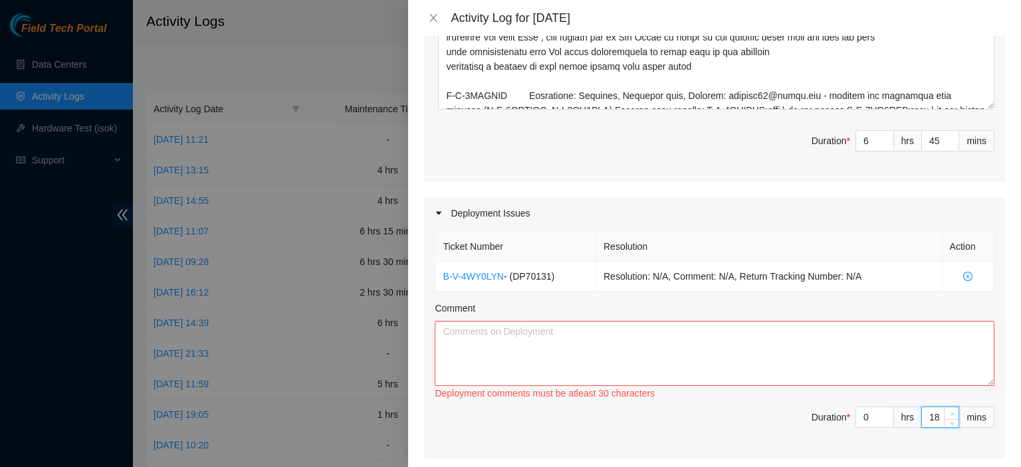
type input "19"
type input "4"
click at [943, 407] on span "Increase Value" at bounding box center [950, 413] width 15 height 12
type input "20"
type input "5"
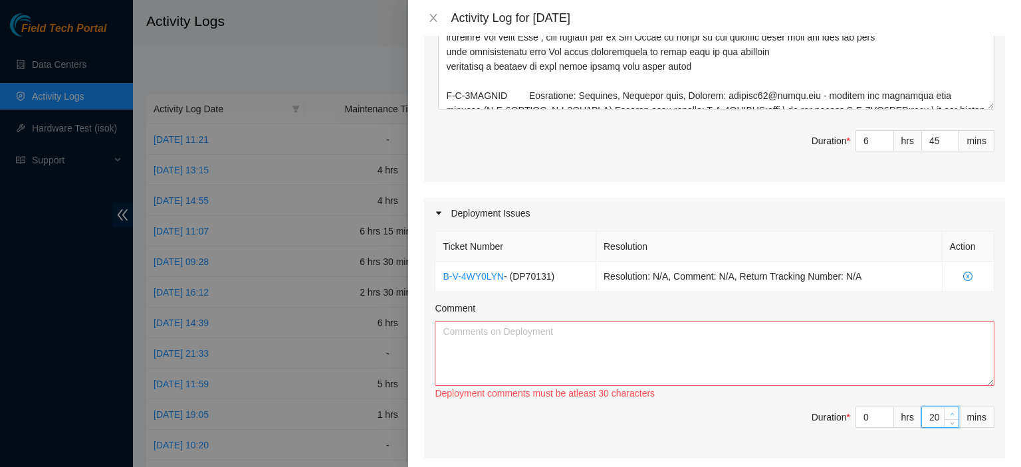
type input "21"
type input "6"
click at [943, 407] on span "Increase Value" at bounding box center [950, 413] width 15 height 12
type input "22"
type input "7"
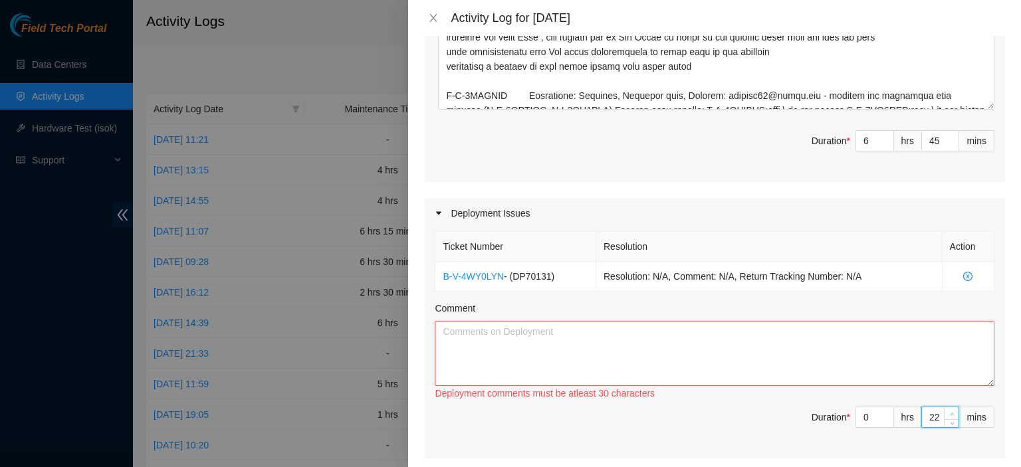
click at [943, 407] on span "Increase Value" at bounding box center [950, 413] width 15 height 12
type input "23"
type input "8"
click at [943, 407] on span "Increase Value" at bounding box center [950, 413] width 15 height 12
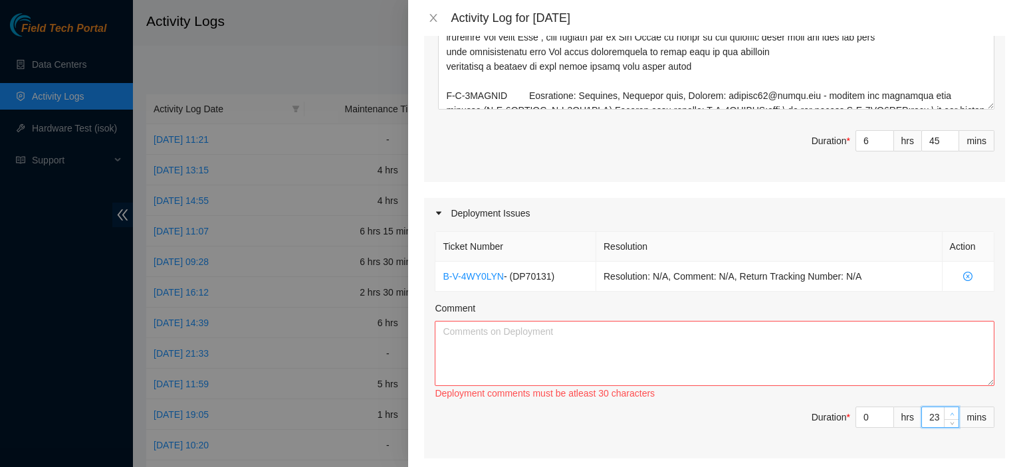
click at [943, 407] on span "Increase Value" at bounding box center [950, 413] width 15 height 12
type input "25"
type input "10"
click at [943, 407] on span "Increase Value" at bounding box center [950, 413] width 15 height 12
type input "26"
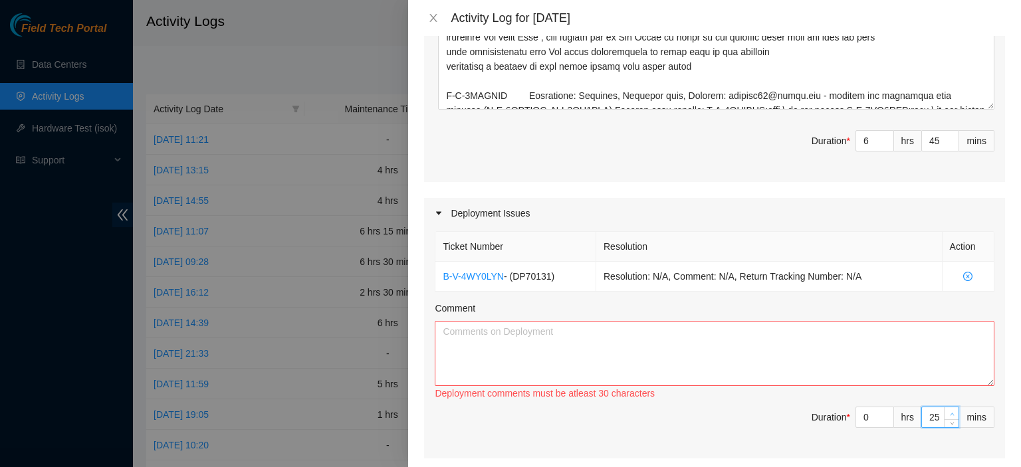
type input "11"
click at [943, 407] on span "Increase Value" at bounding box center [950, 413] width 15 height 12
type input "27"
type input "12"
click at [943, 407] on span "Increase Value" at bounding box center [950, 413] width 15 height 12
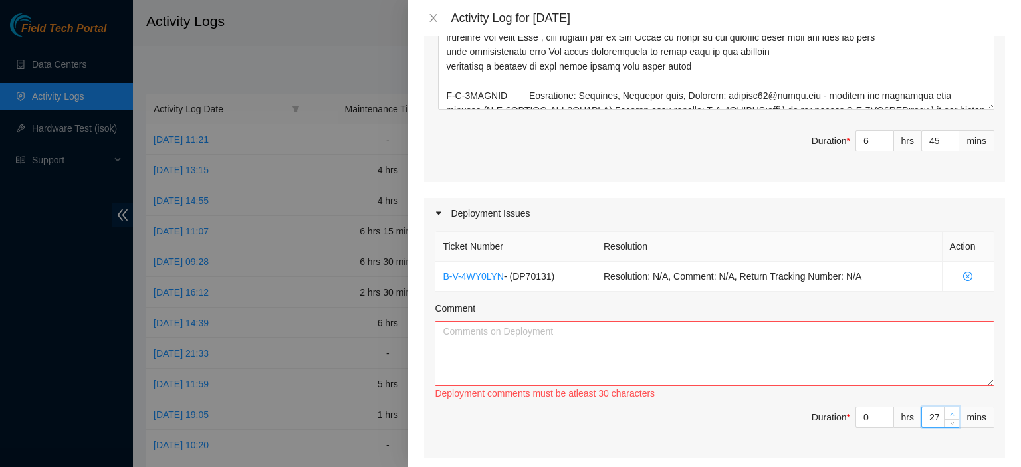
type input "28"
type input "13"
click at [943, 407] on span "Increase Value" at bounding box center [950, 413] width 15 height 12
type input "29"
type input "14"
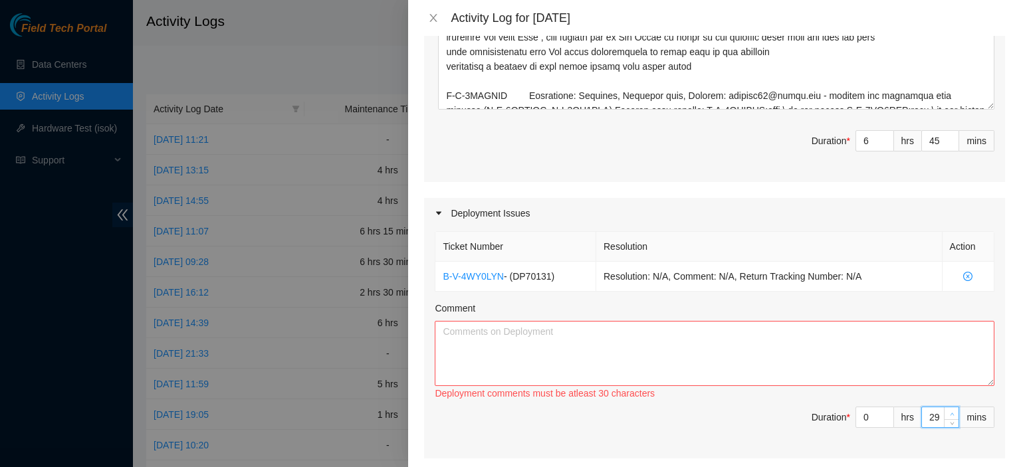
click at [943, 407] on span "Increase Value" at bounding box center [950, 413] width 15 height 12
type input "30"
type input "15"
click at [943, 407] on span "Increase Value" at bounding box center [950, 413] width 15 height 12
type input "31"
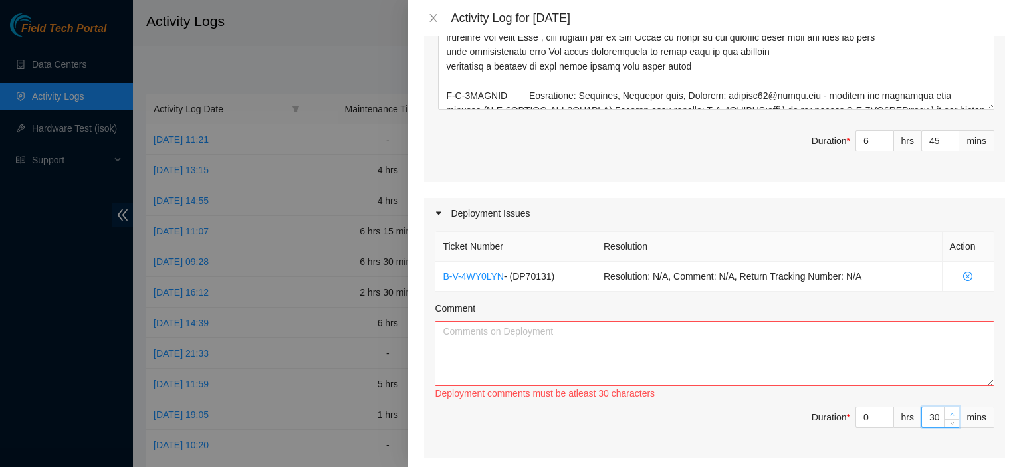
type input "16"
click at [943, 407] on span "Increase Value" at bounding box center [950, 413] width 15 height 12
type input "32"
type input "17"
type input "33"
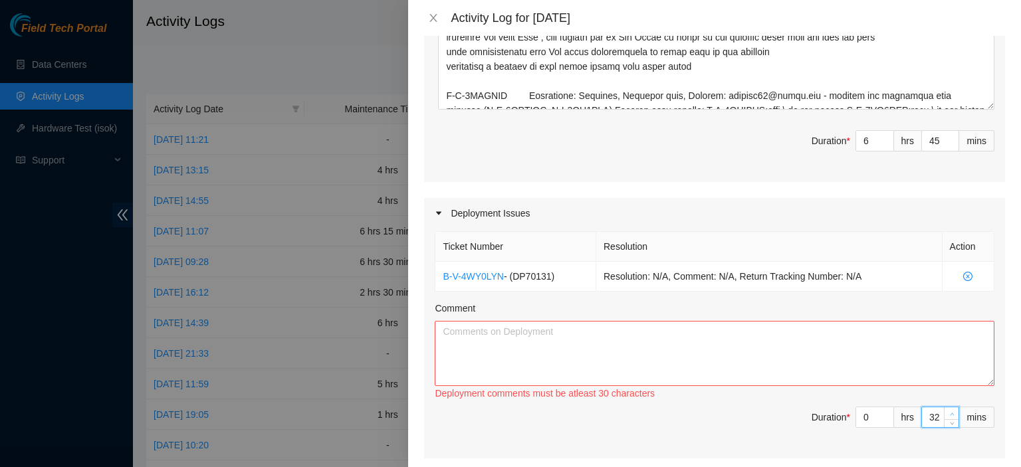
type input "18"
click at [943, 407] on span "Increase Value" at bounding box center [950, 413] width 15 height 12
type input "34"
type input "19"
click at [943, 407] on span "Increase Value" at bounding box center [950, 413] width 15 height 12
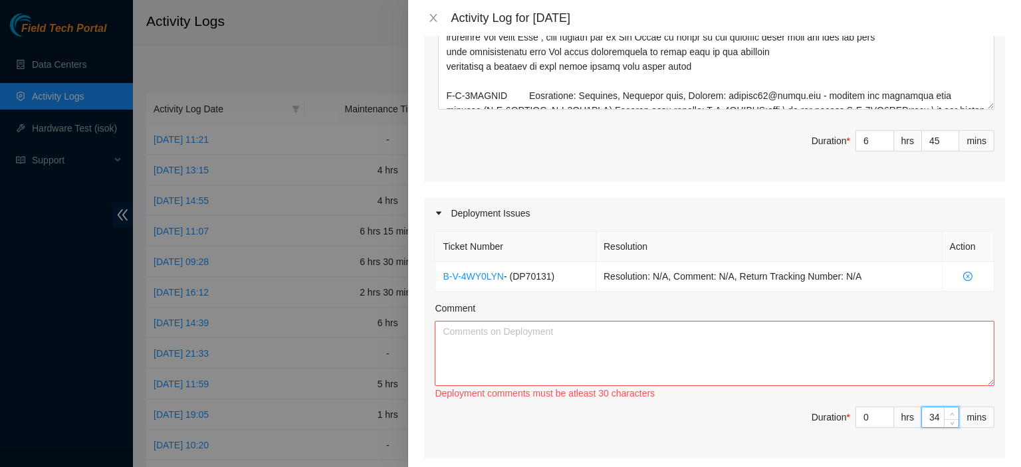
click at [943, 407] on span "Increase Value" at bounding box center [950, 413] width 15 height 12
type input "35"
type input "20"
type input "36"
type input "21"
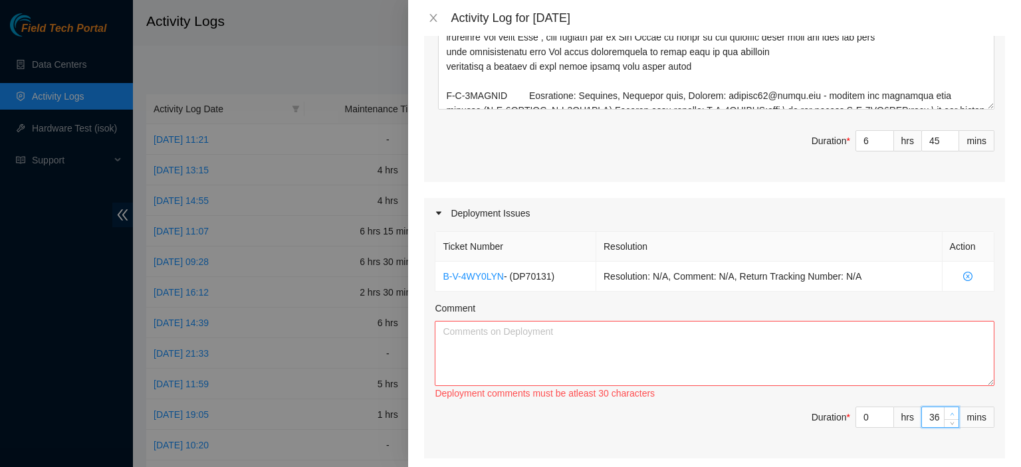
click at [943, 407] on span "Increase Value" at bounding box center [950, 413] width 15 height 12
click at [946, 421] on span "Decrease Value" at bounding box center [950, 421] width 15 height 12
type input "35"
type input "20"
click at [946, 421] on span "Decrease Value" at bounding box center [950, 421] width 15 height 12
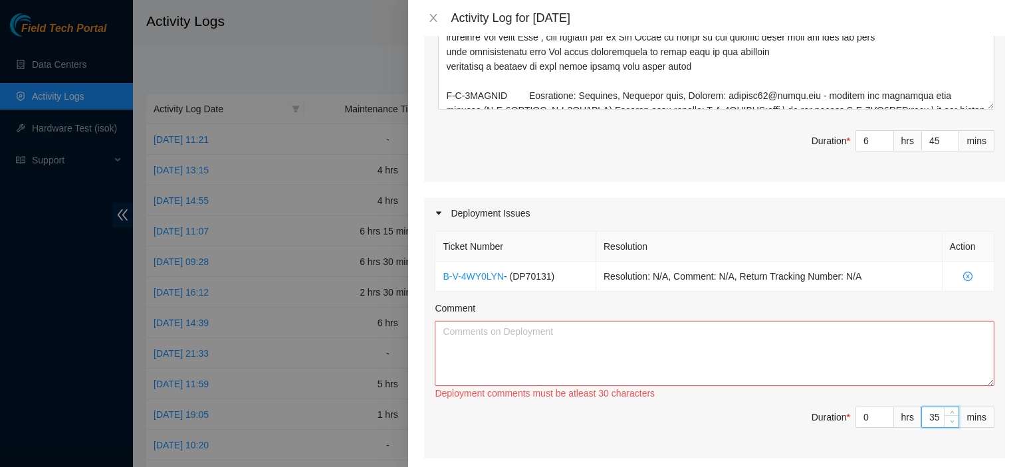
type input "34"
type input "19"
click at [946, 421] on span "Decrease Value" at bounding box center [950, 421] width 15 height 12
type input "33"
type input "18"
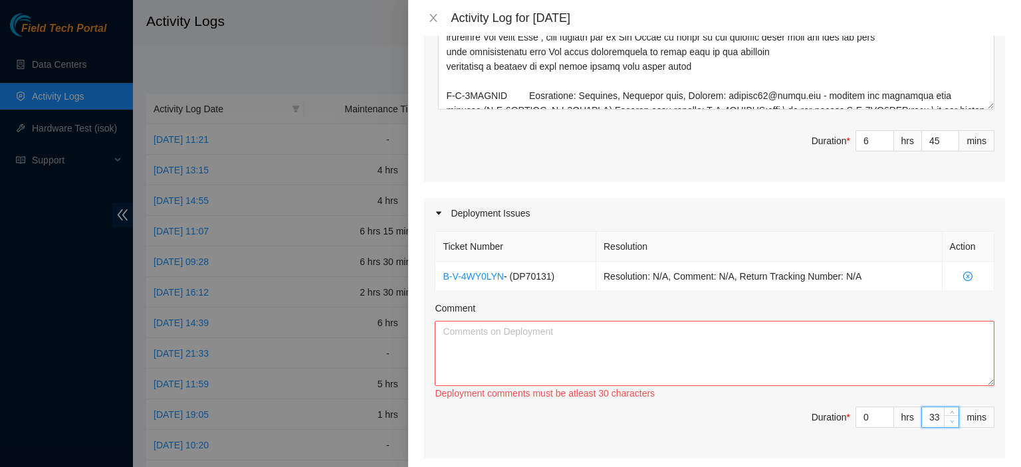
click at [946, 421] on span "Decrease Value" at bounding box center [950, 421] width 15 height 12
type input "32"
type input "17"
type input "31"
type input "16"
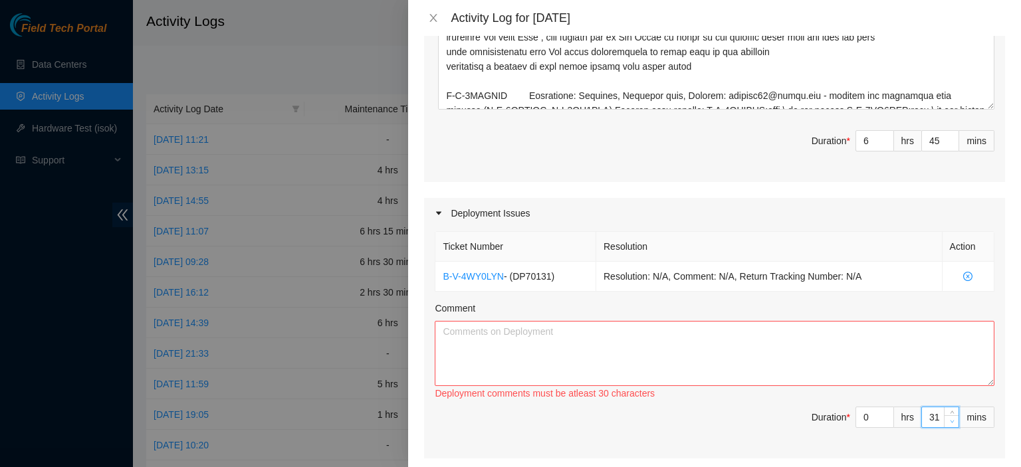
click at [946, 421] on span "Decrease Value" at bounding box center [950, 421] width 15 height 12
type input "30"
type input "15"
click at [946, 421] on span "Decrease Value" at bounding box center [950, 421] width 15 height 12
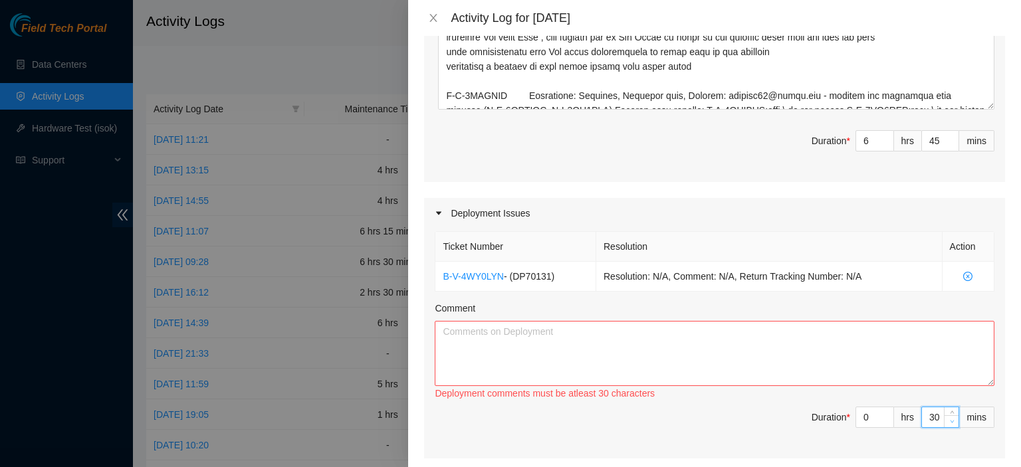
type input "29"
type input "14"
click at [946, 421] on span "Decrease Value" at bounding box center [950, 421] width 15 height 12
type input "28"
type input "13"
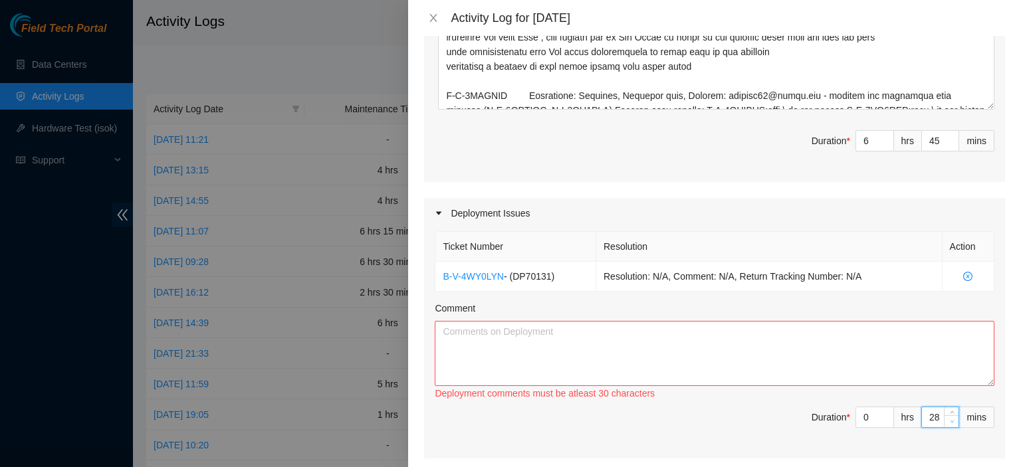
click at [946, 421] on span "Decrease Value" at bounding box center [950, 421] width 15 height 12
type input "27"
type input "12"
click at [946, 421] on span "Decrease Value" at bounding box center [950, 421] width 15 height 12
type input "26"
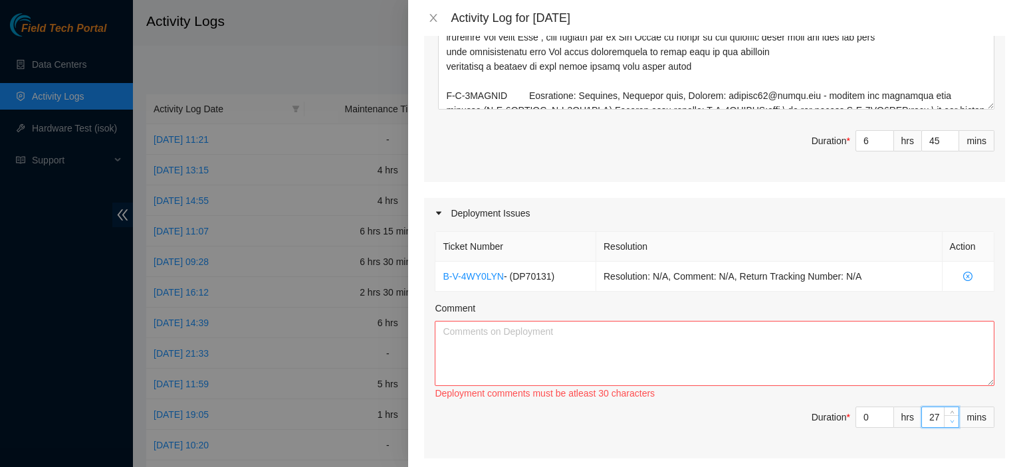
type input "11"
click at [946, 421] on span "Decrease Value" at bounding box center [950, 421] width 15 height 12
type input "25"
type input "10"
click at [946, 421] on span "Decrease Value" at bounding box center [950, 421] width 15 height 12
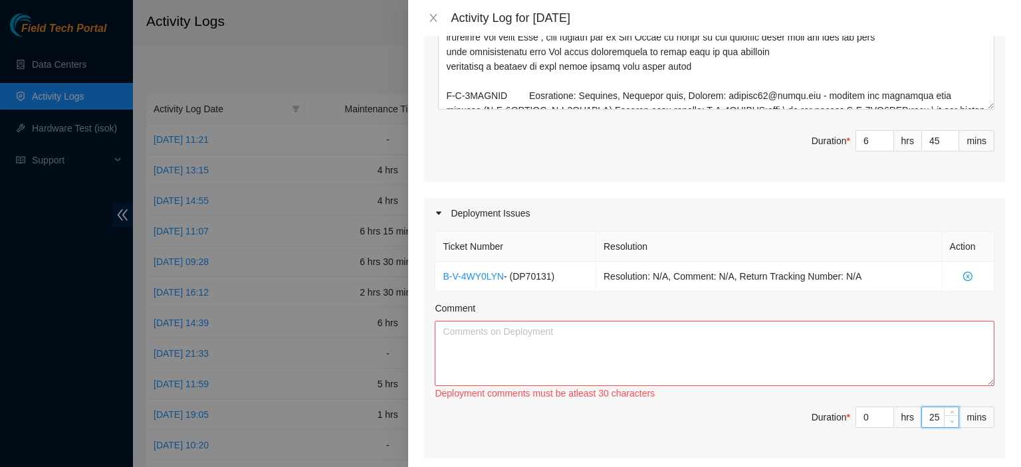
type input "24"
type input "9"
type input "23"
type input "8"
click at [946, 421] on span "Decrease Value" at bounding box center [950, 421] width 15 height 12
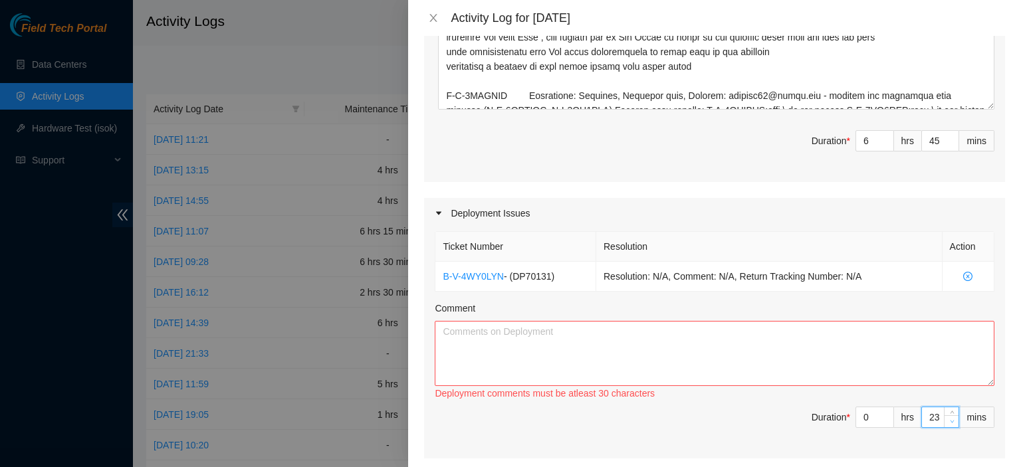
type input "22"
type input "7"
click at [946, 421] on span "Decrease Value" at bounding box center [950, 421] width 15 height 12
type input "21"
type input "6"
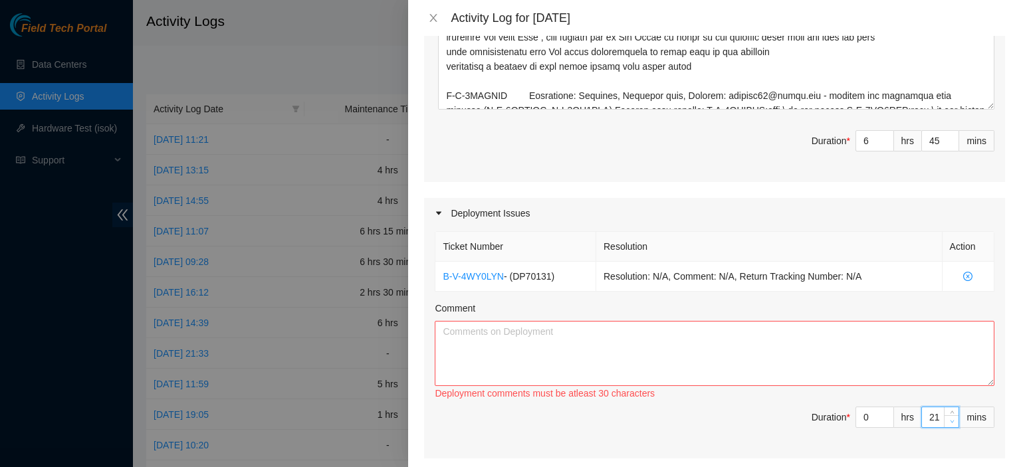
click at [946, 421] on span "Decrease Value" at bounding box center [950, 421] width 15 height 12
type input "20"
type input "5"
click at [946, 421] on span "Decrease Value" at bounding box center [950, 421] width 15 height 12
type input "19"
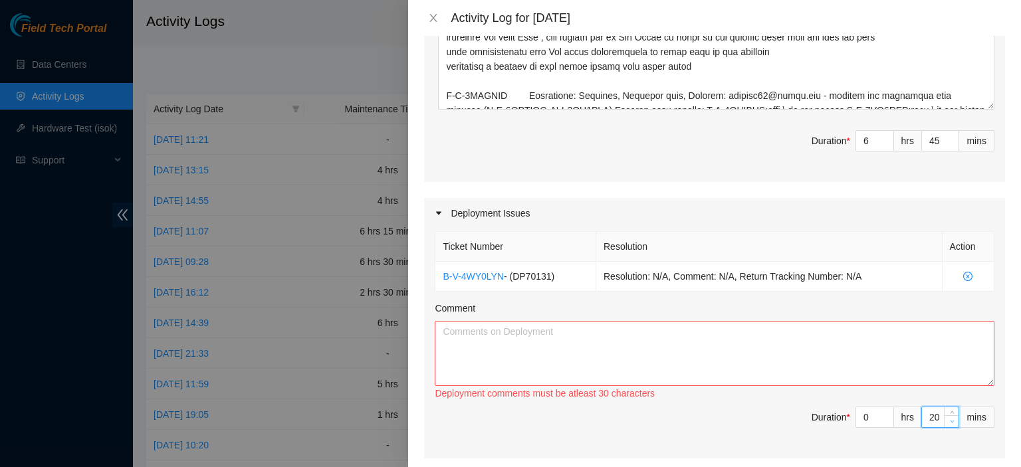
type input "4"
click at [946, 421] on span "Decrease Value" at bounding box center [950, 421] width 15 height 12
type input "18"
type input "3"
click at [946, 421] on span "Decrease Value" at bounding box center [950, 421] width 15 height 12
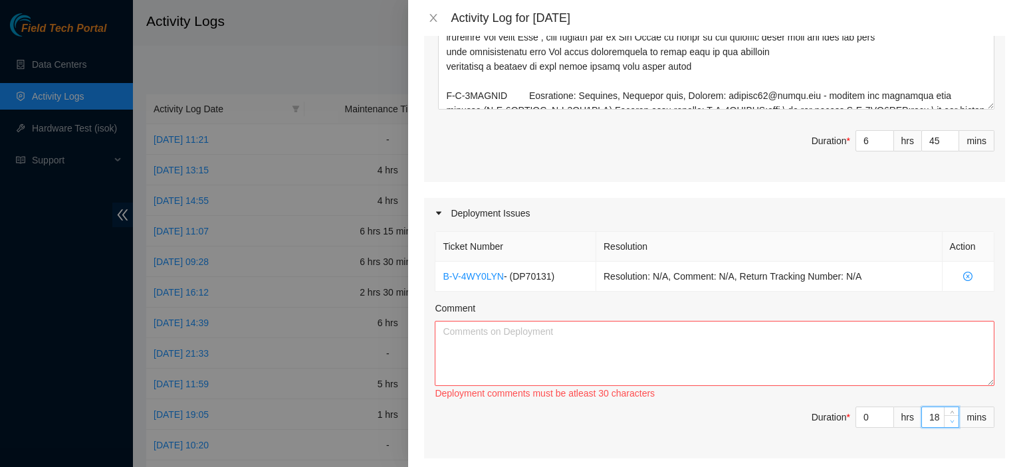
click at [946, 421] on span "Decrease Value" at bounding box center [950, 421] width 15 height 12
type input "17"
click at [946, 421] on span "Decrease Value" at bounding box center [950, 421] width 15 height 12
click at [884, 412] on icon "up" at bounding box center [886, 414] width 5 height 5
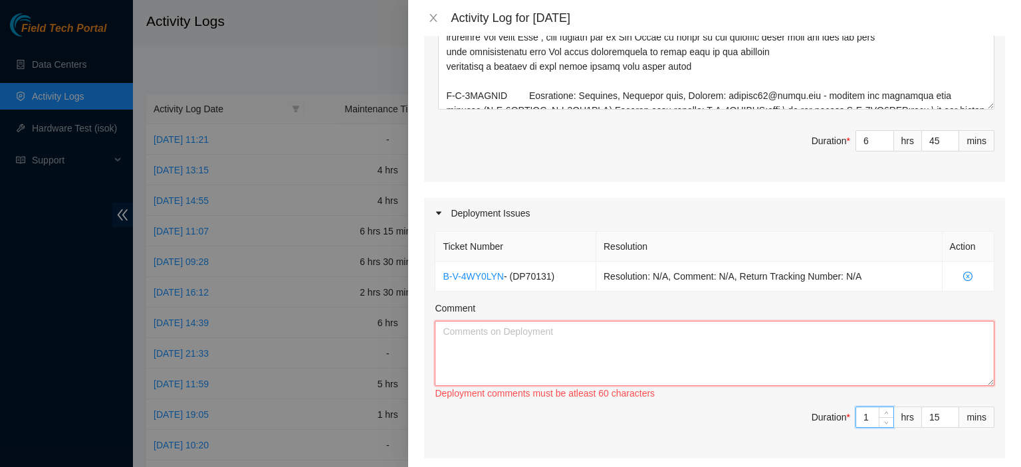
click at [808, 334] on textarea "Comment" at bounding box center [714, 353] width 559 height 65
paste textarea "DP70131"
click at [808, 334] on textarea "DP70131" at bounding box center [714, 353] width 559 height 65
click at [985, 288] on div "Ticket Number Resolution Action B-V-4WY0LYN - ( DP70131 ) Resolution: N/A, Comm…" at bounding box center [714, 344] width 581 height 230
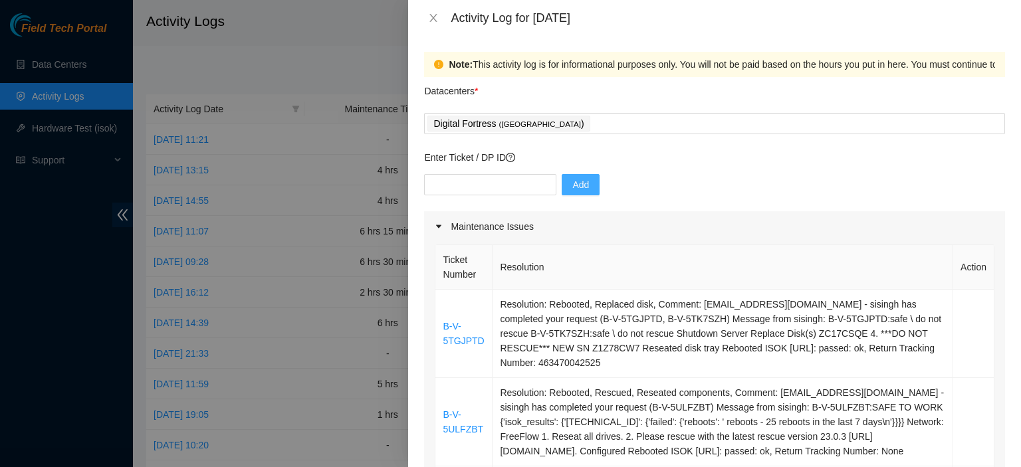
scroll to position [0, 0]
click at [609, 127] on div "Digital Fortress ( Seattle )" at bounding box center [714, 123] width 574 height 19
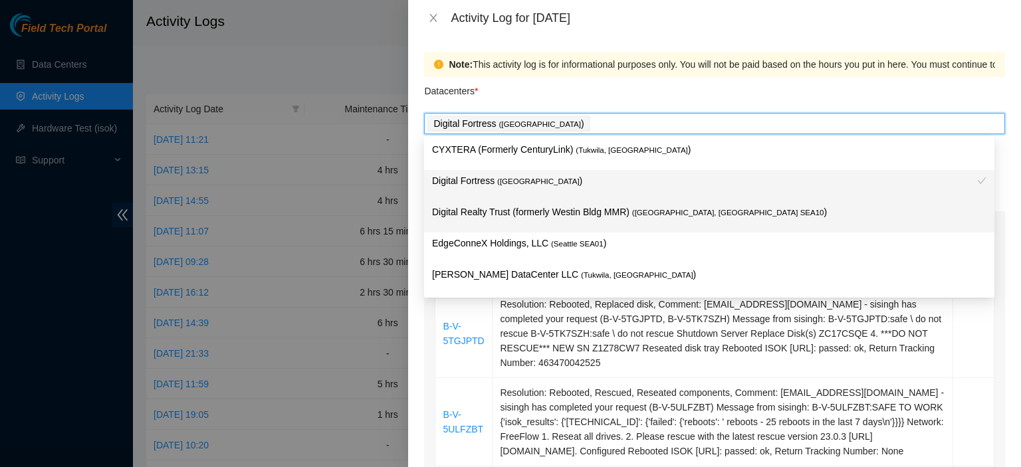
click at [510, 213] on p "Digital Realty Trust (formerly Westin Bldg MMR) ( Seattle, WA SEA10 )" at bounding box center [709, 212] width 554 height 15
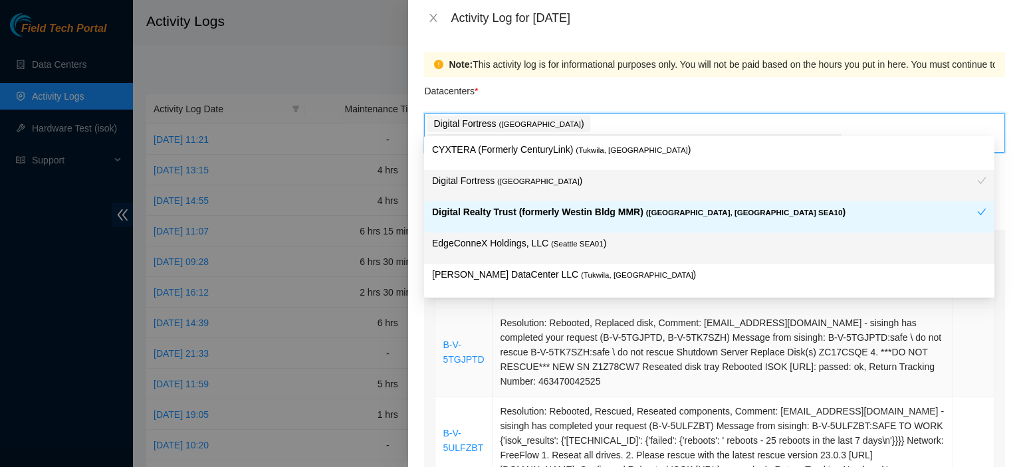
click at [444, 375] on td "B-V-5TGJPTD" at bounding box center [463, 352] width 57 height 88
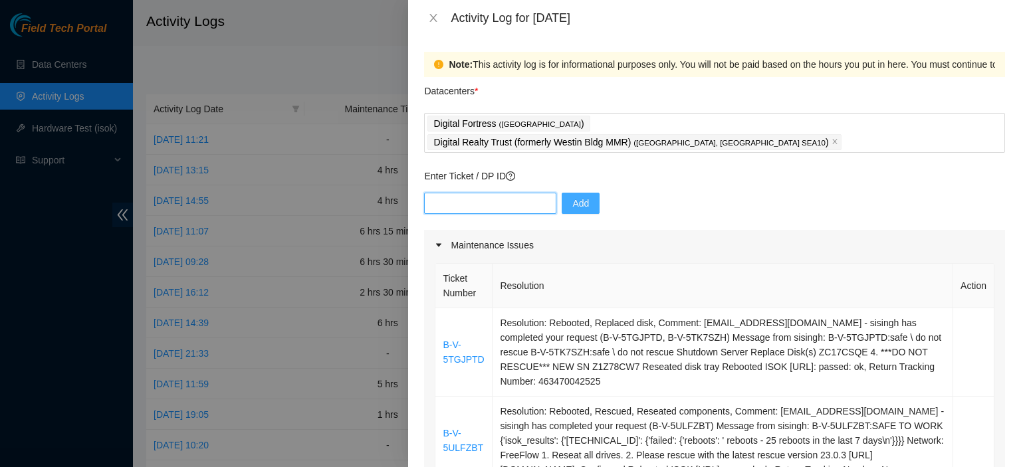
click at [488, 193] on input "text" at bounding box center [490, 203] width 132 height 21
paste input "DP76214"
click at [572, 196] on span "Add" at bounding box center [580, 203] width 17 height 15
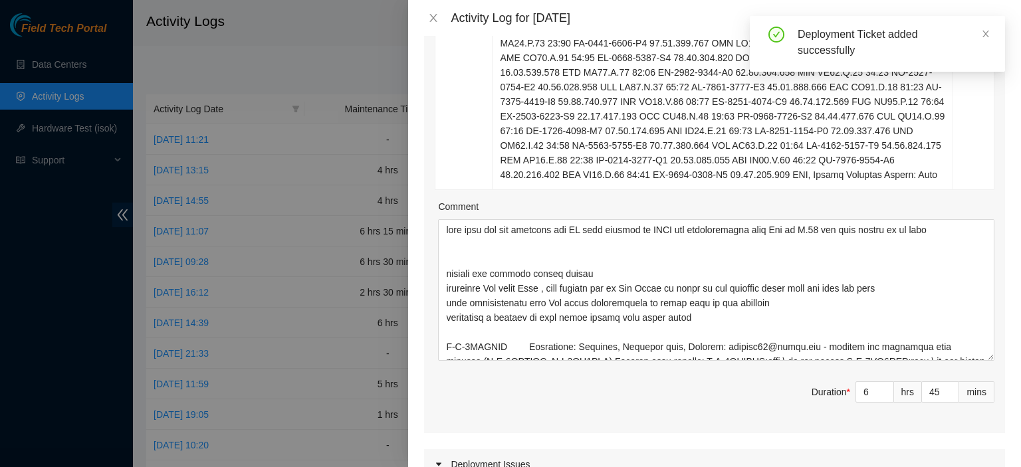
scroll to position [936, 0]
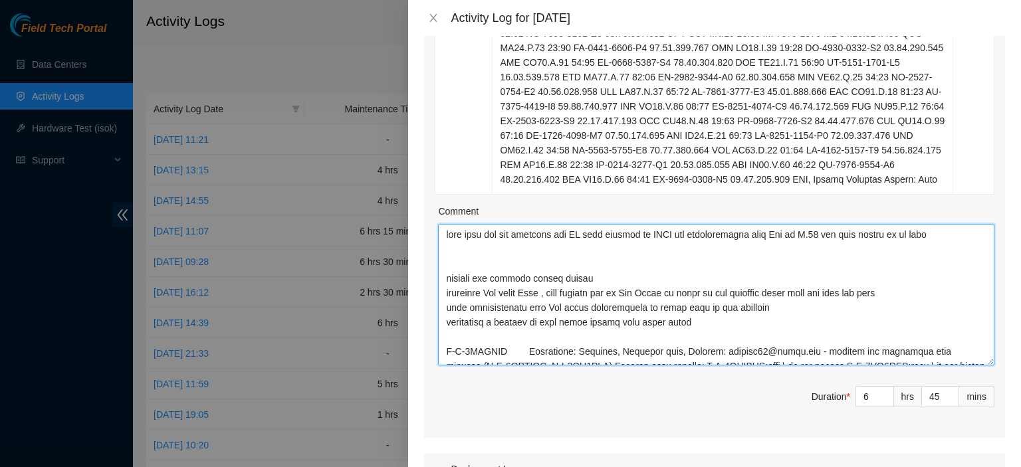
drag, startPoint x: 450, startPoint y: 212, endPoint x: 597, endPoint y: 217, distance: 146.9
click at [597, 224] on textarea "Comment" at bounding box center [716, 295] width 556 height 142
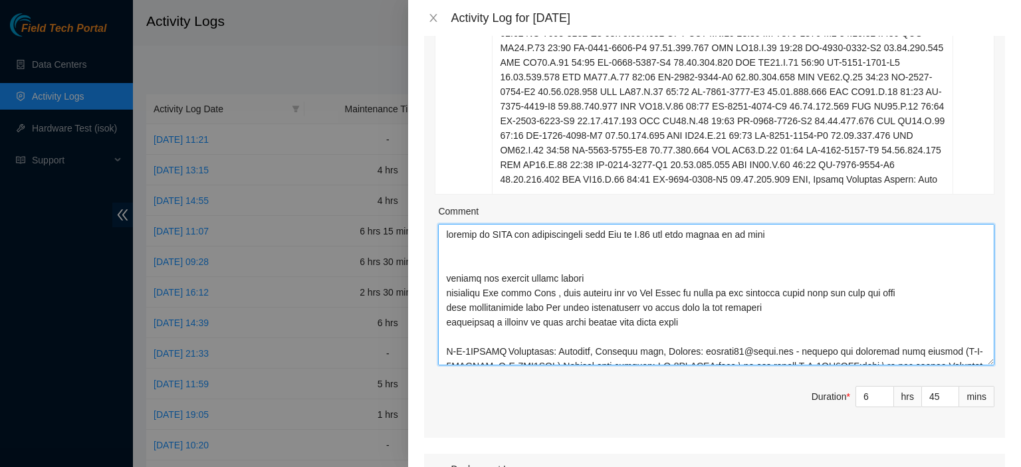
drag, startPoint x: 847, startPoint y: 220, endPoint x: 415, endPoint y: 208, distance: 432.0
click at [415, 208] on div "Note: This activity log is for informational purposes only. You will not be pai…" at bounding box center [714, 251] width 613 height 431
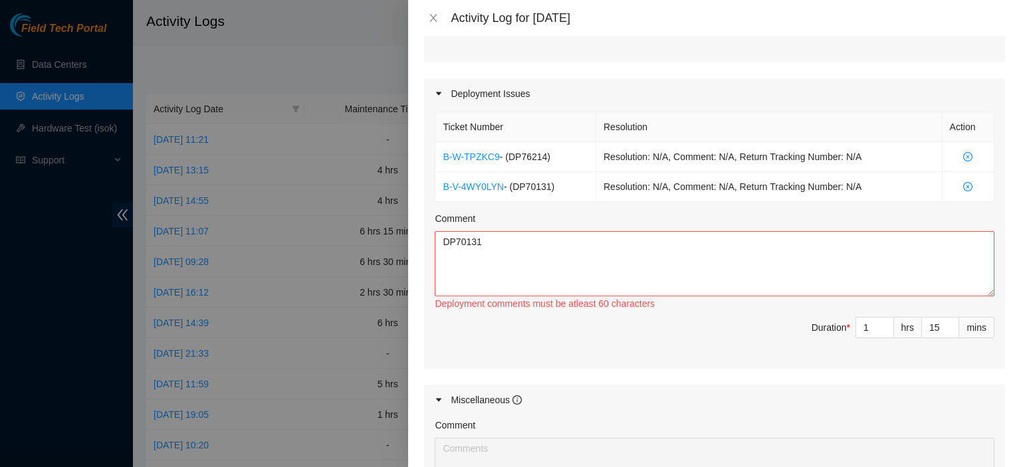
scroll to position [1326, 0]
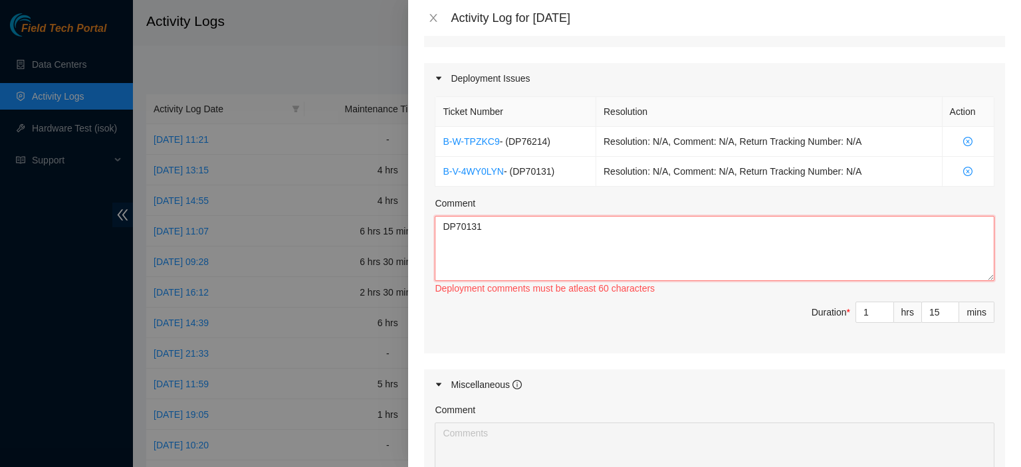
click at [570, 216] on textarea "DP70131" at bounding box center [714, 248] width 559 height 65
drag, startPoint x: 436, startPoint y: 205, endPoint x: 551, endPoint y: 215, distance: 115.3
click at [551, 216] on textarea "DP70131" at bounding box center [714, 248] width 559 height 65
paste textarea "picking up OTDR and communication with Tom on B.15 and what needed to be done"
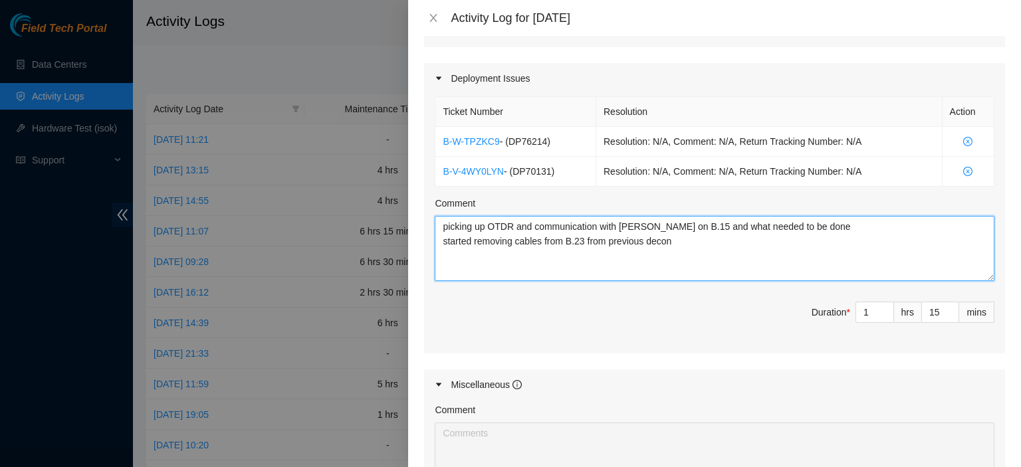
click at [805, 216] on textarea "picking up OTDR and communication with Tom on B.15 and what needed to be done s…" at bounding box center [714, 248] width 559 height 65
click at [495, 220] on textarea "picking up OTDR and communication with Tom on B.15 and what needed to be done n…" at bounding box center [714, 248] width 559 height 65
click at [491, 222] on textarea "picking up OTDR and communication with Tom on B.15 and what needed to be done n…" at bounding box center [714, 248] width 559 height 65
click at [559, 221] on textarea "picking up OTDR and communication with Tom on B.15 and what needed to be done n…" at bounding box center [714, 248] width 559 height 65
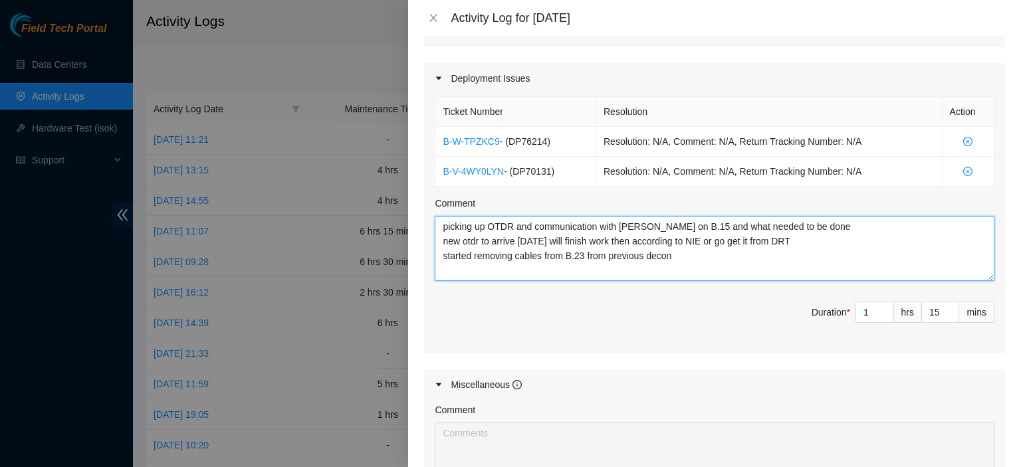
click at [761, 232] on textarea "picking up OTDR and communication with Tom on B.15 and what needed to be done n…" at bounding box center [714, 248] width 559 height 65
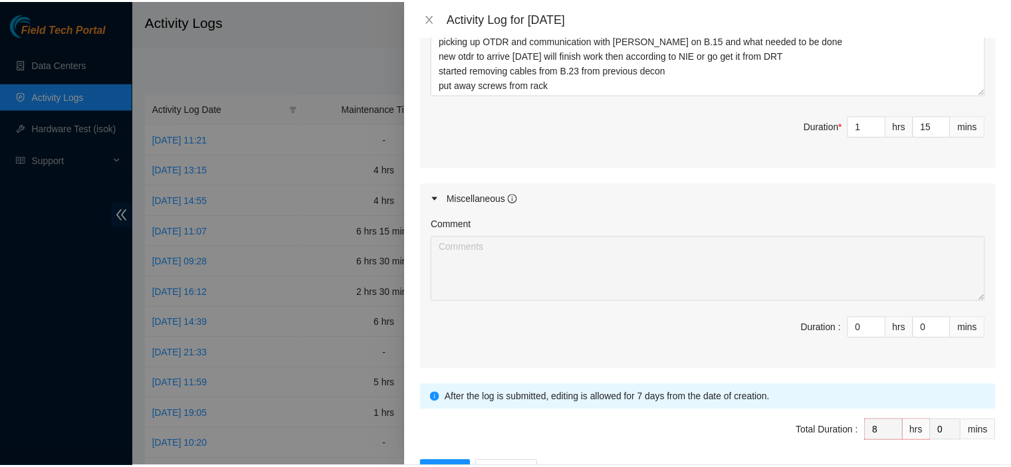
scroll to position [1537, 0]
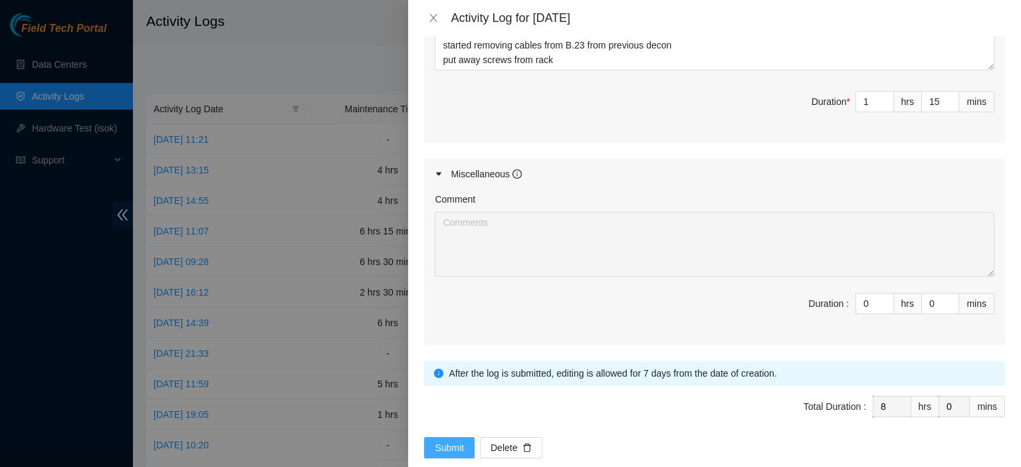
click at [439, 441] on span "Submit" at bounding box center [449, 448] width 29 height 15
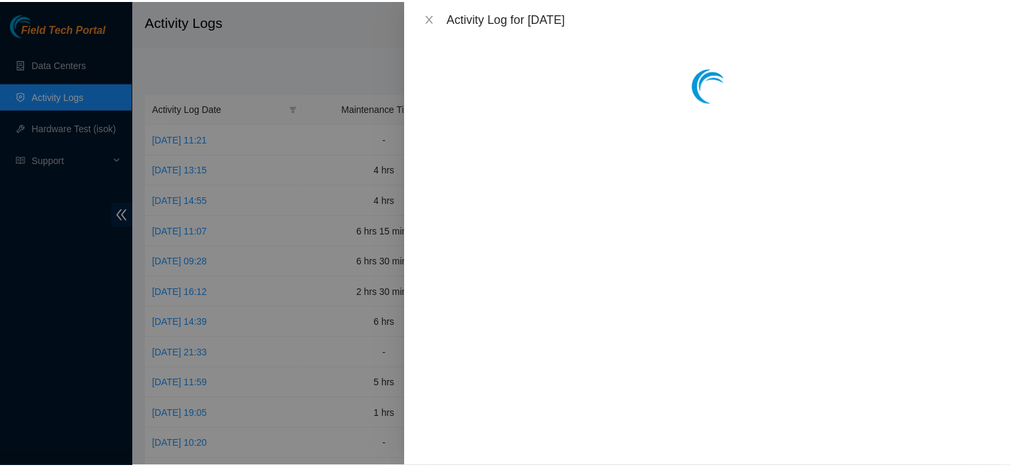
scroll to position [0, 0]
